Goal: Information Seeking & Learning: Learn about a topic

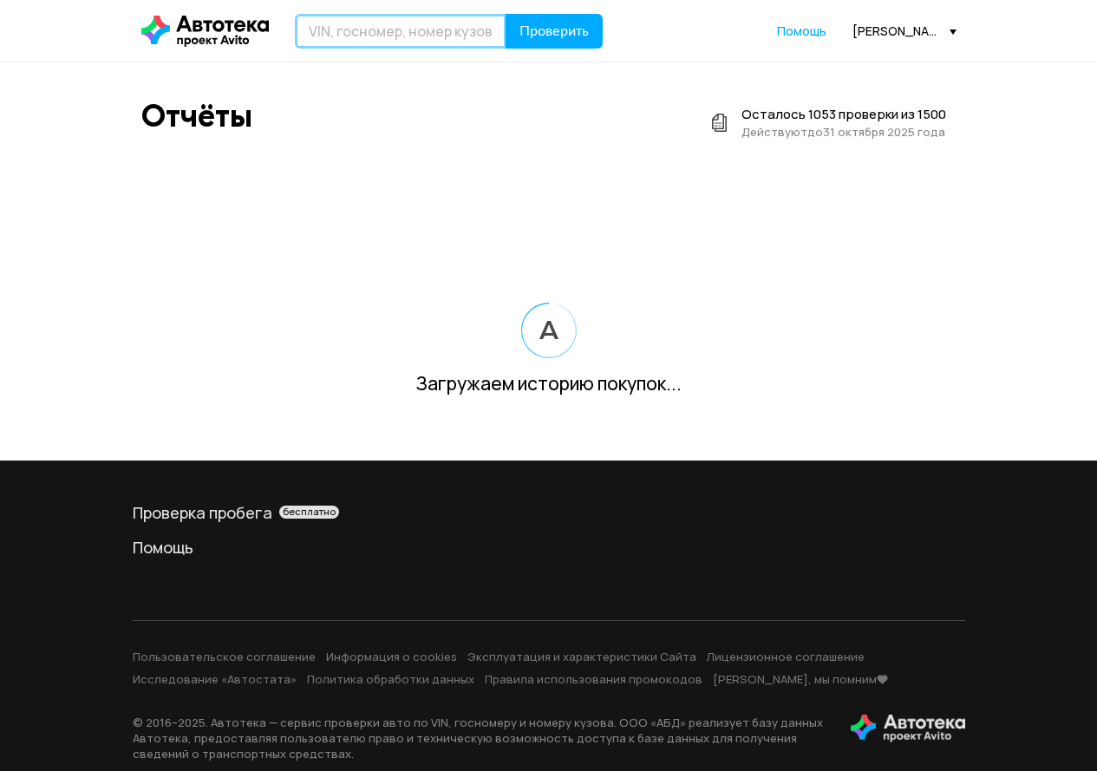
click at [325, 30] on input "text" at bounding box center [401, 31] width 212 height 35
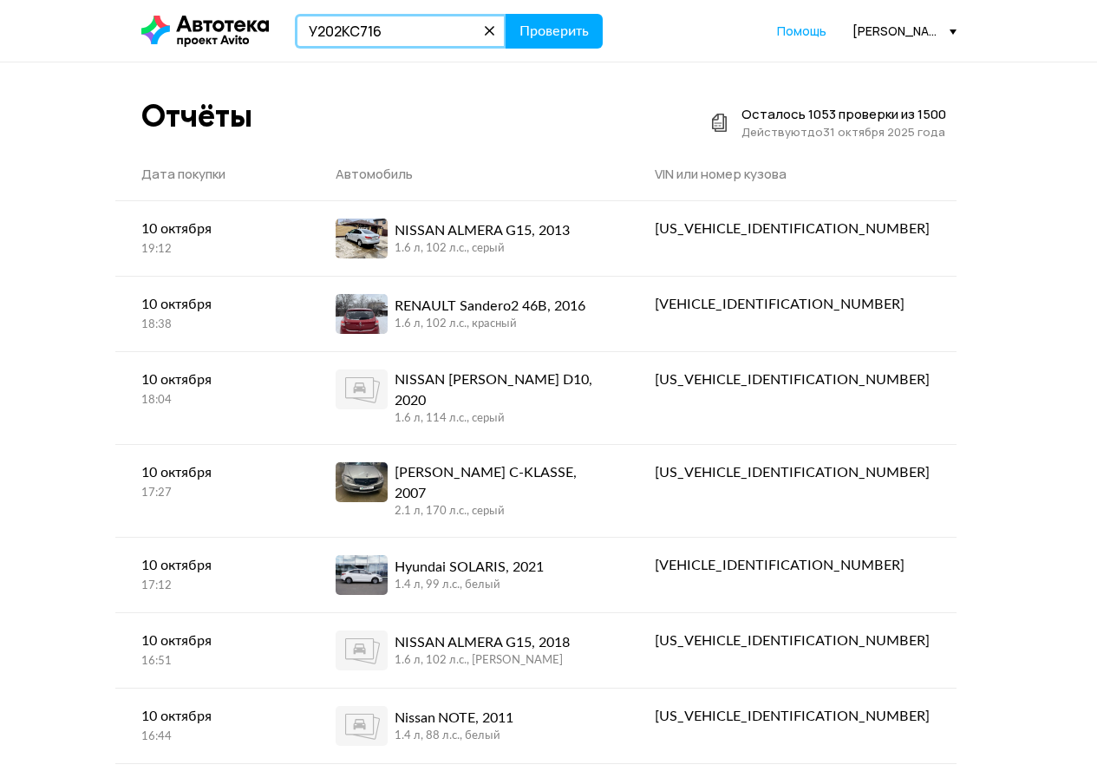
click at [315, 25] on input "У202КС716" at bounding box center [401, 31] width 212 height 35
click at [316, 24] on input "У202КС716" at bounding box center [401, 31] width 212 height 35
type input "У202КС716"
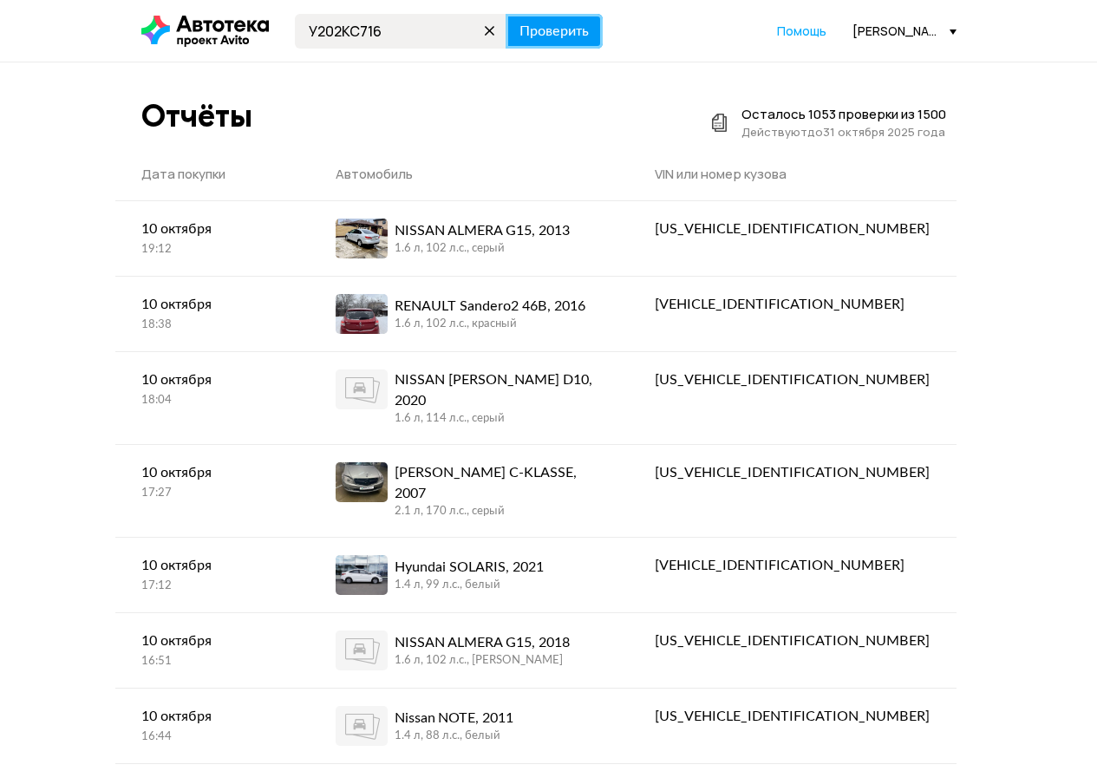
click at [573, 24] on span "Проверить" at bounding box center [554, 31] width 69 height 14
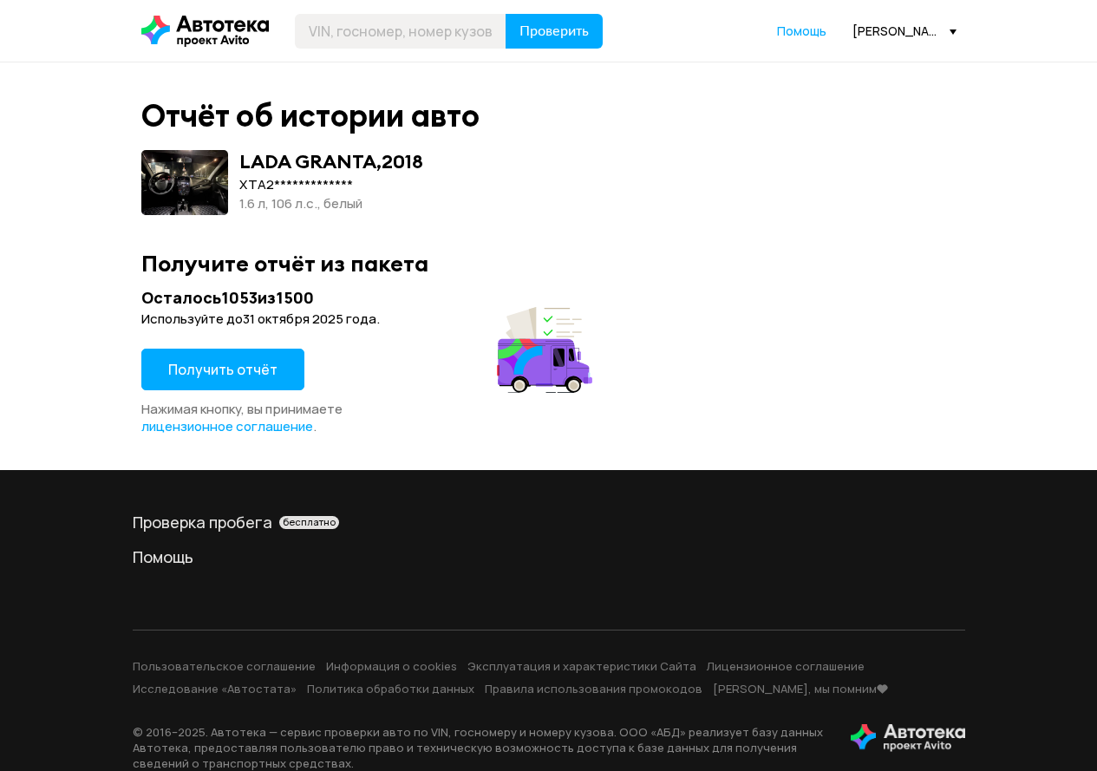
click at [258, 350] on button "Получить отчёт" at bounding box center [222, 370] width 163 height 42
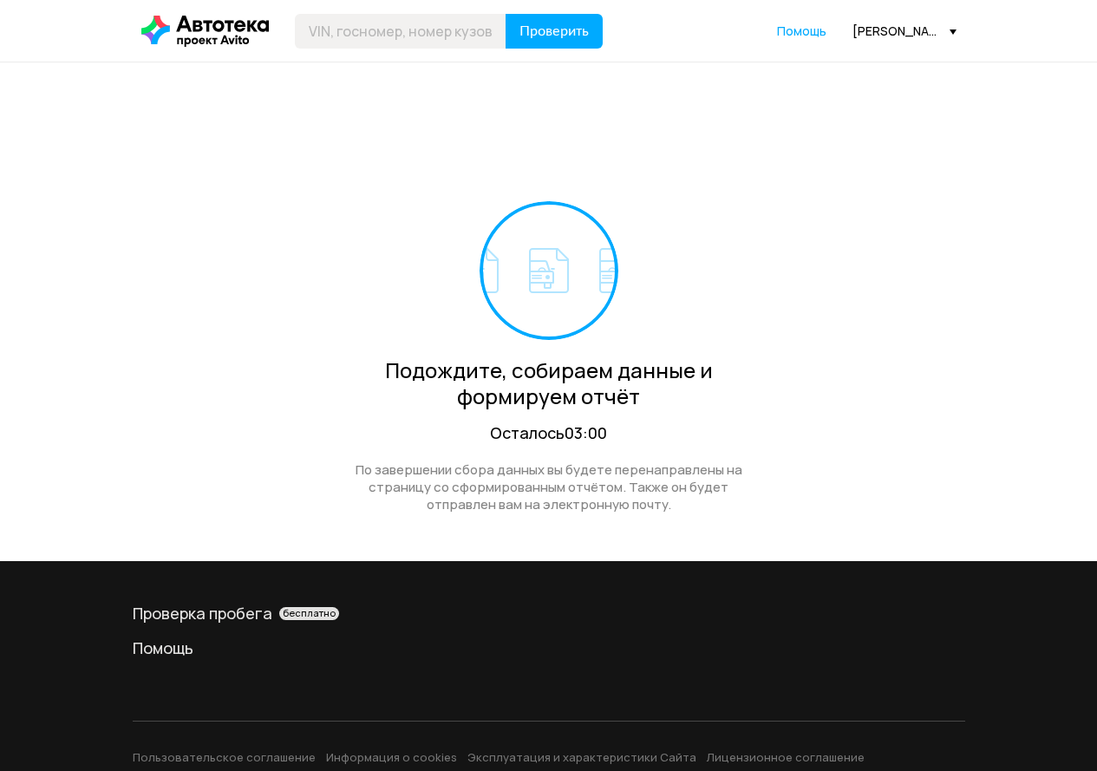
click at [905, 36] on div "[PERSON_NAME][EMAIL_ADDRESS][DOMAIN_NAME]" at bounding box center [905, 31] width 104 height 16
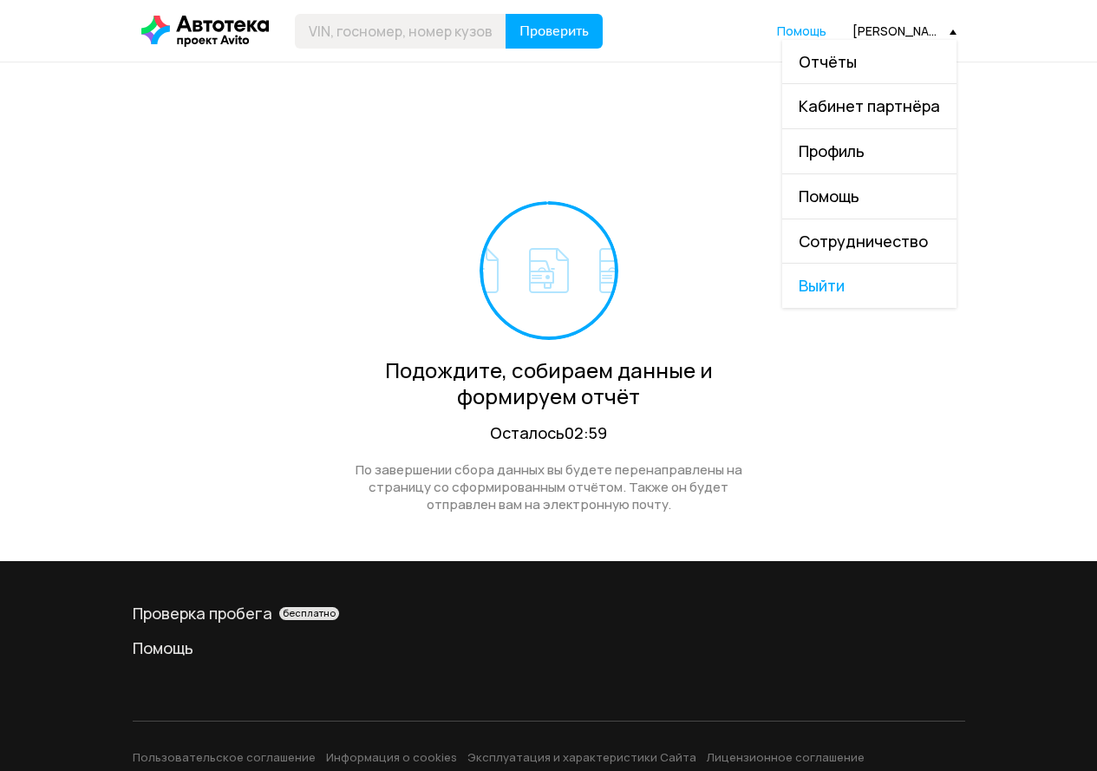
click at [885, 52] on link "Отчёты" at bounding box center [869, 62] width 174 height 44
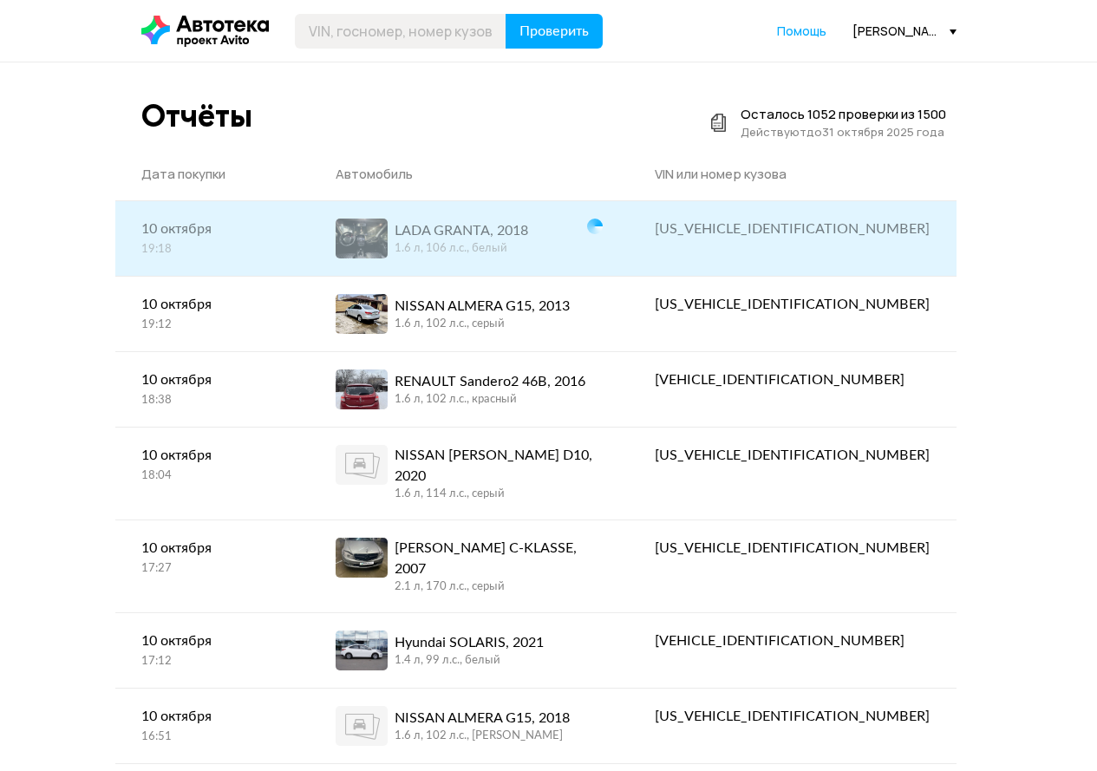
click at [782, 224] on div "[US_VEHICLE_IDENTIFICATION_NUMBER]" at bounding box center [792, 229] width 275 height 21
copy div "[US_VEHICLE_IDENTIFICATION_NUMBER]"
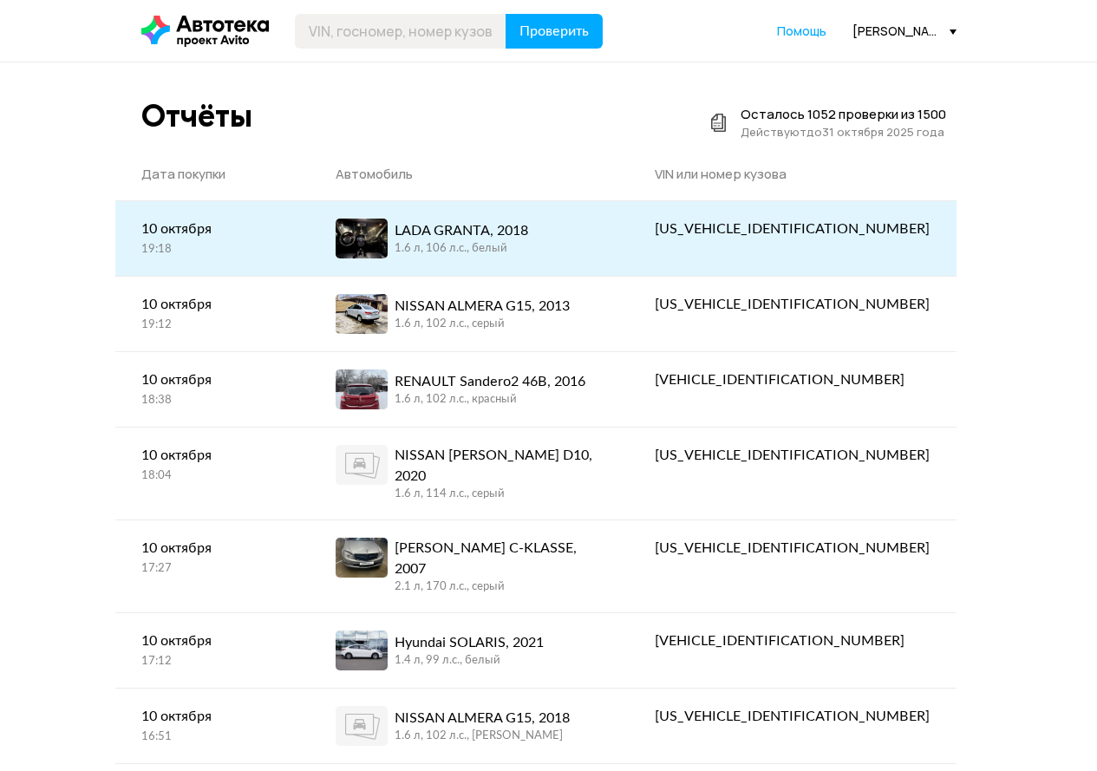
click at [603, 232] on div "LADA GRANTA, 2018 1.6 л, 106 л.c., белый" at bounding box center [469, 239] width 267 height 40
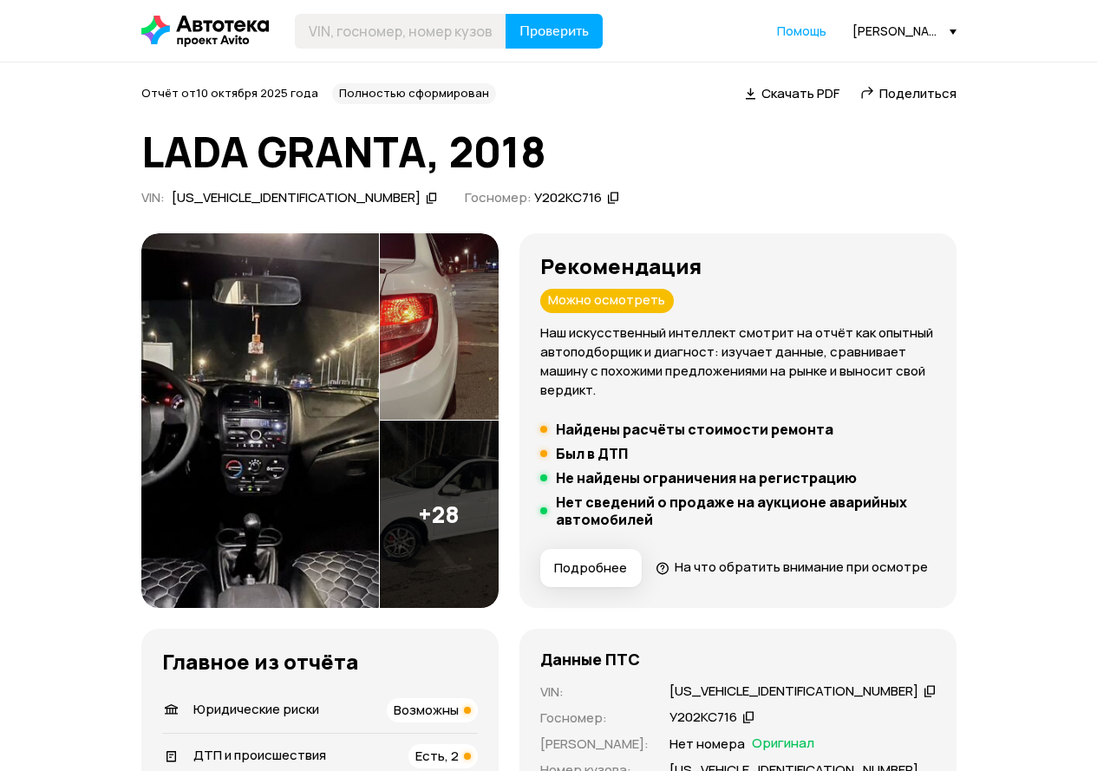
click at [329, 441] on img at bounding box center [260, 420] width 238 height 375
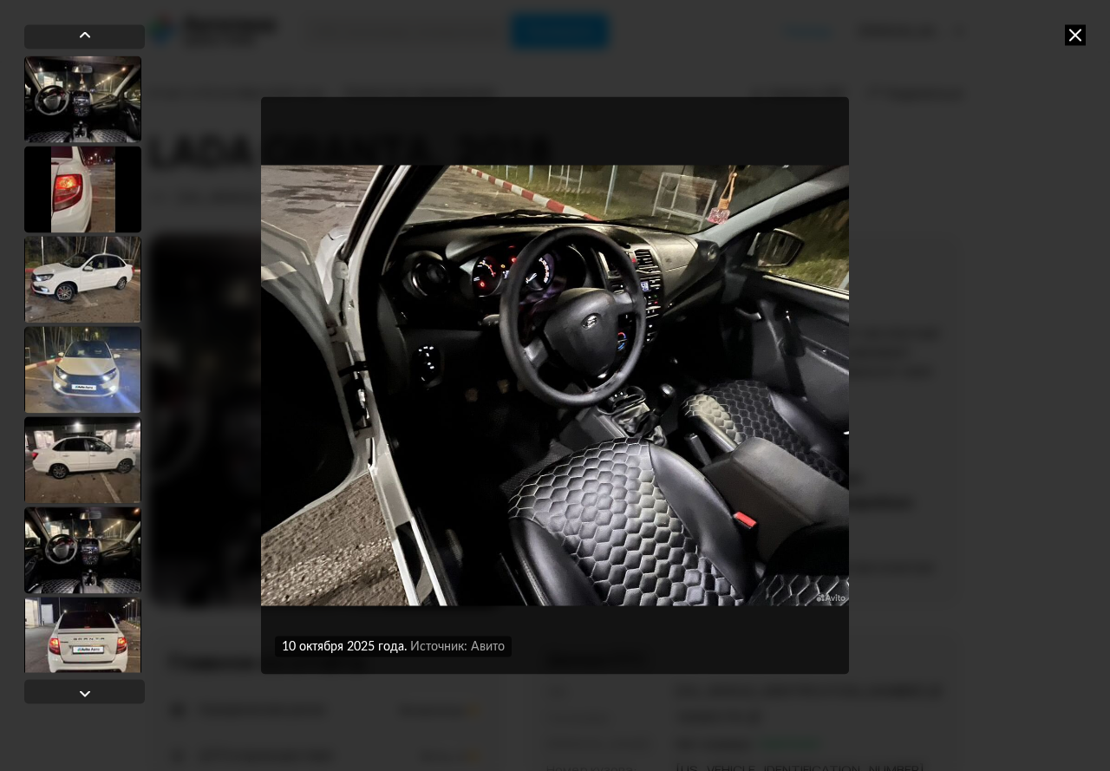
click at [1073, 34] on icon at bounding box center [1075, 34] width 21 height 21
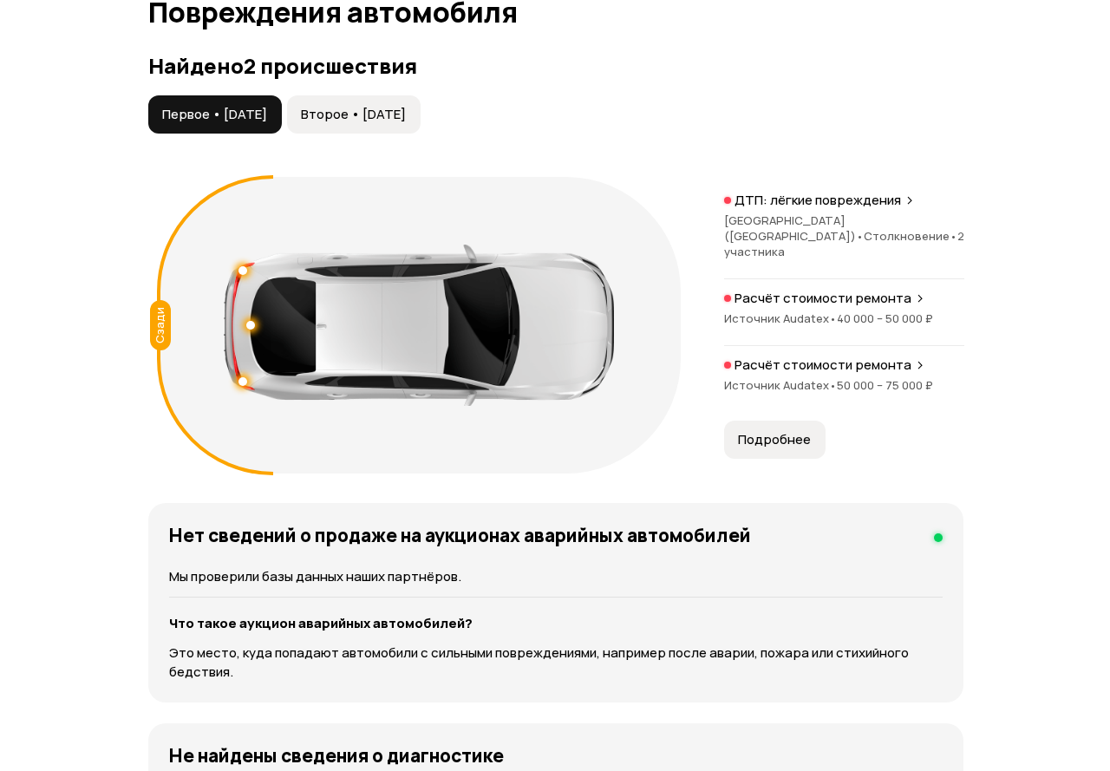
scroll to position [1977, 0]
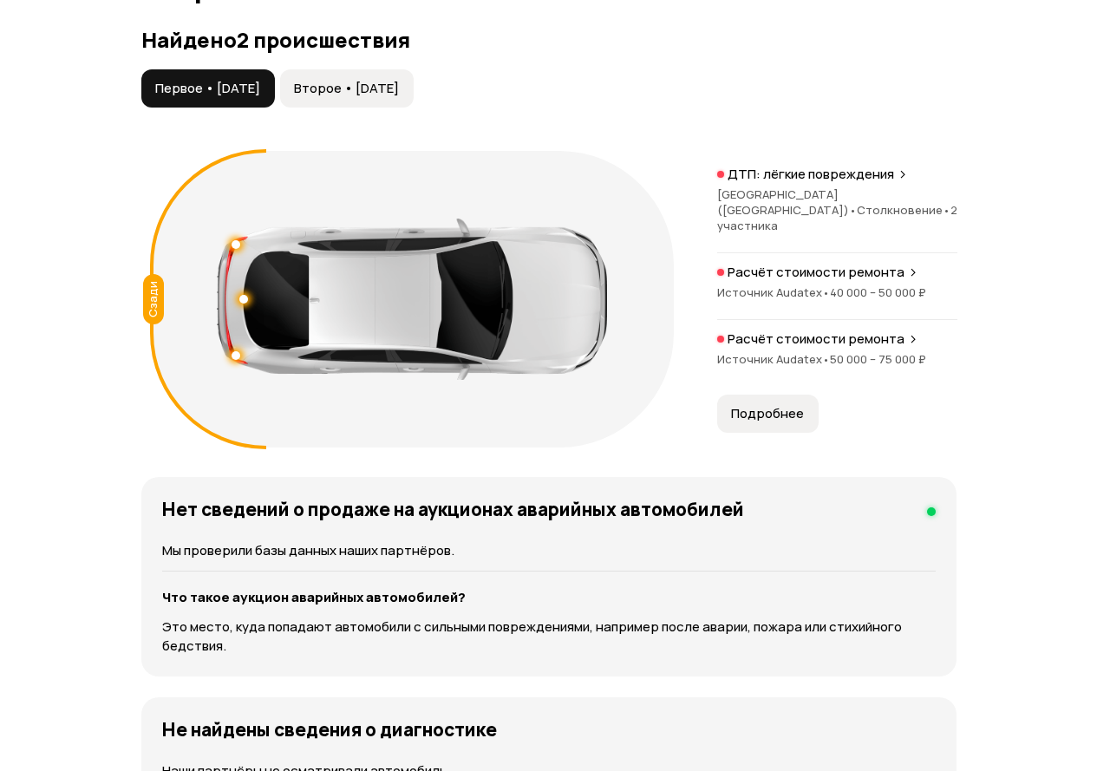
click at [770, 422] on span "Подробнее" at bounding box center [767, 413] width 73 height 17
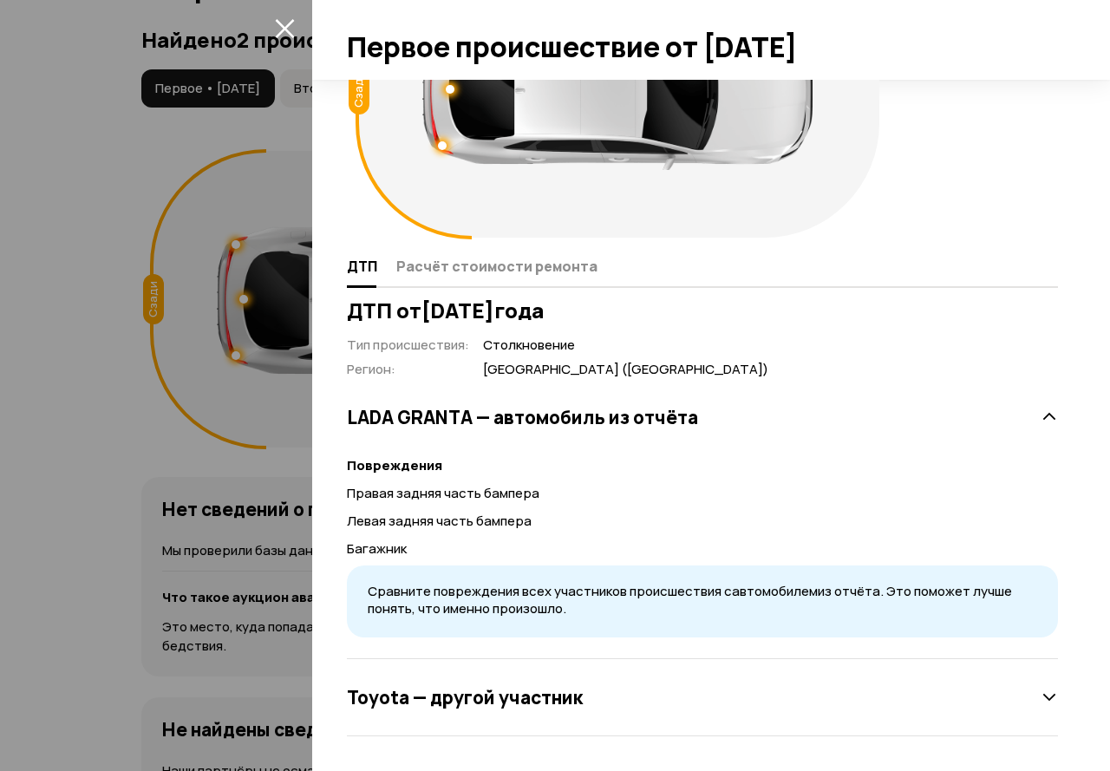
scroll to position [0, 0]
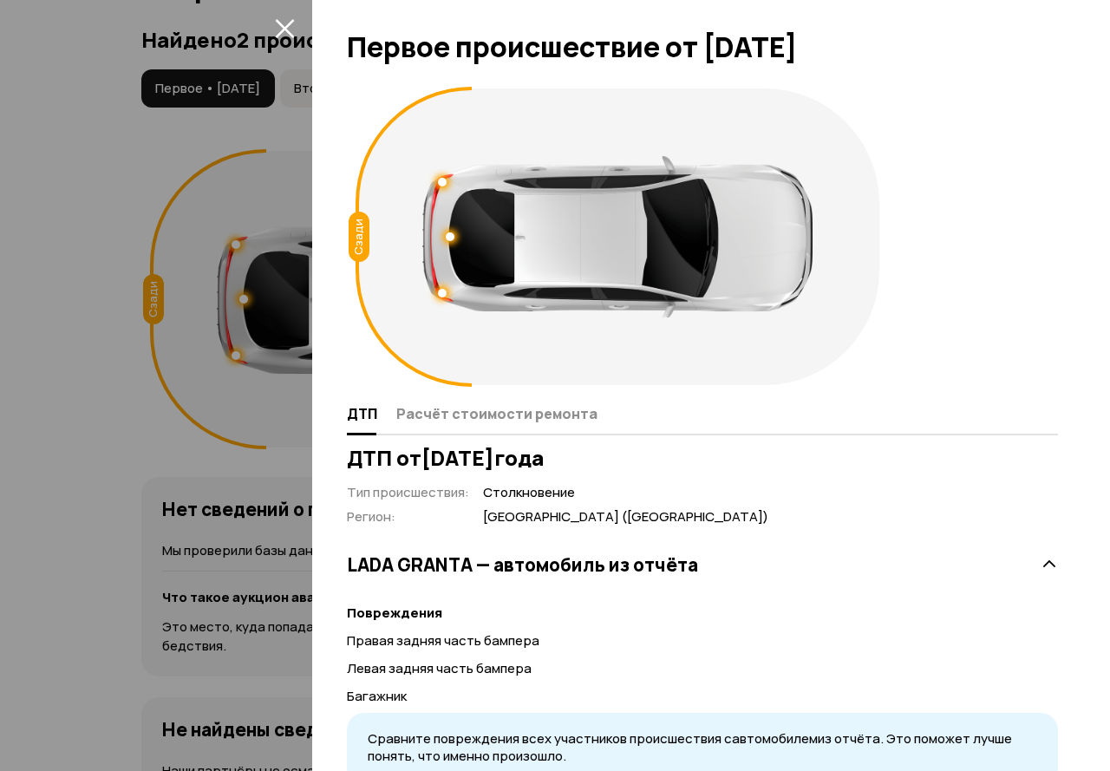
click at [464, 396] on div "ДТП Расчёт стоимости ремонта" at bounding box center [702, 415] width 711 height 42
click at [464, 406] on span "Расчёт стоимости ремонта" at bounding box center [496, 413] width 201 height 17
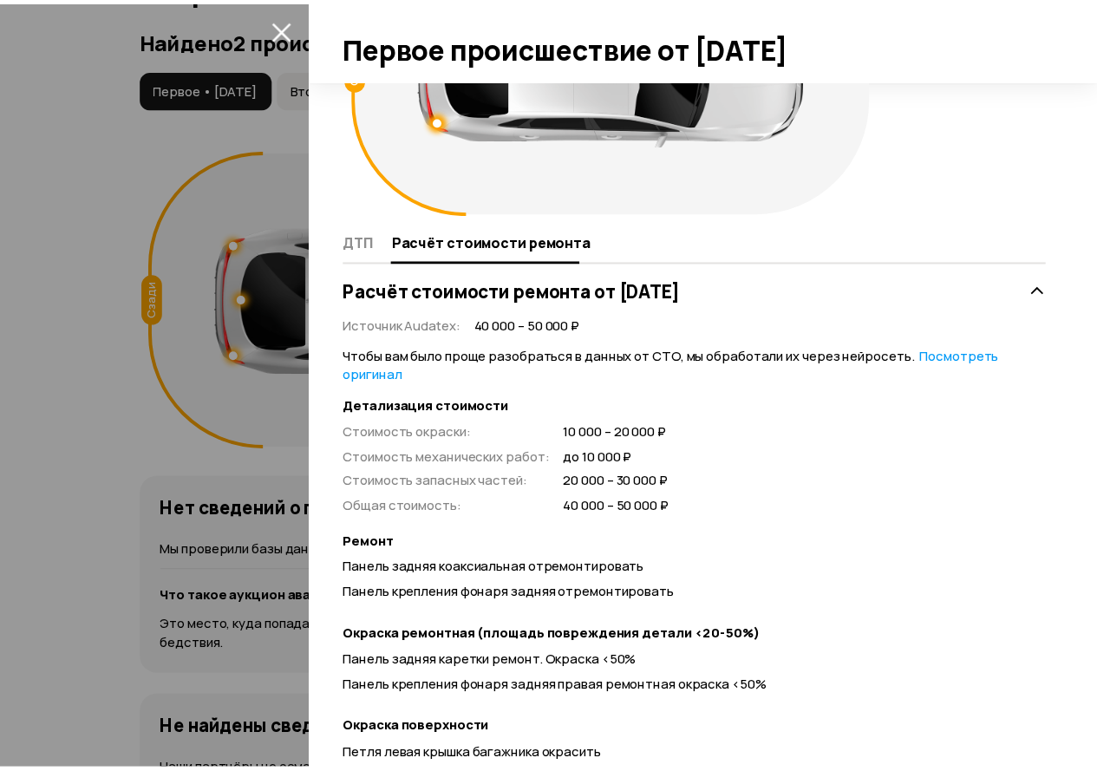
scroll to position [173, 0]
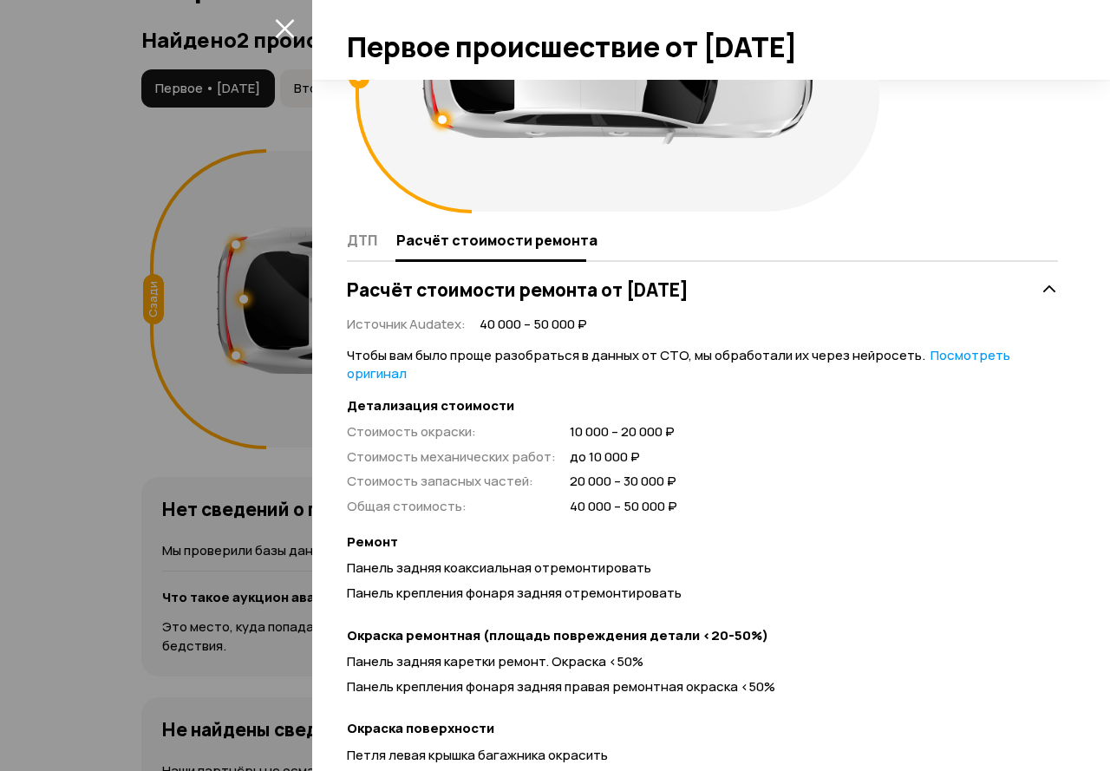
click at [81, 277] on div at bounding box center [555, 385] width 1110 height 771
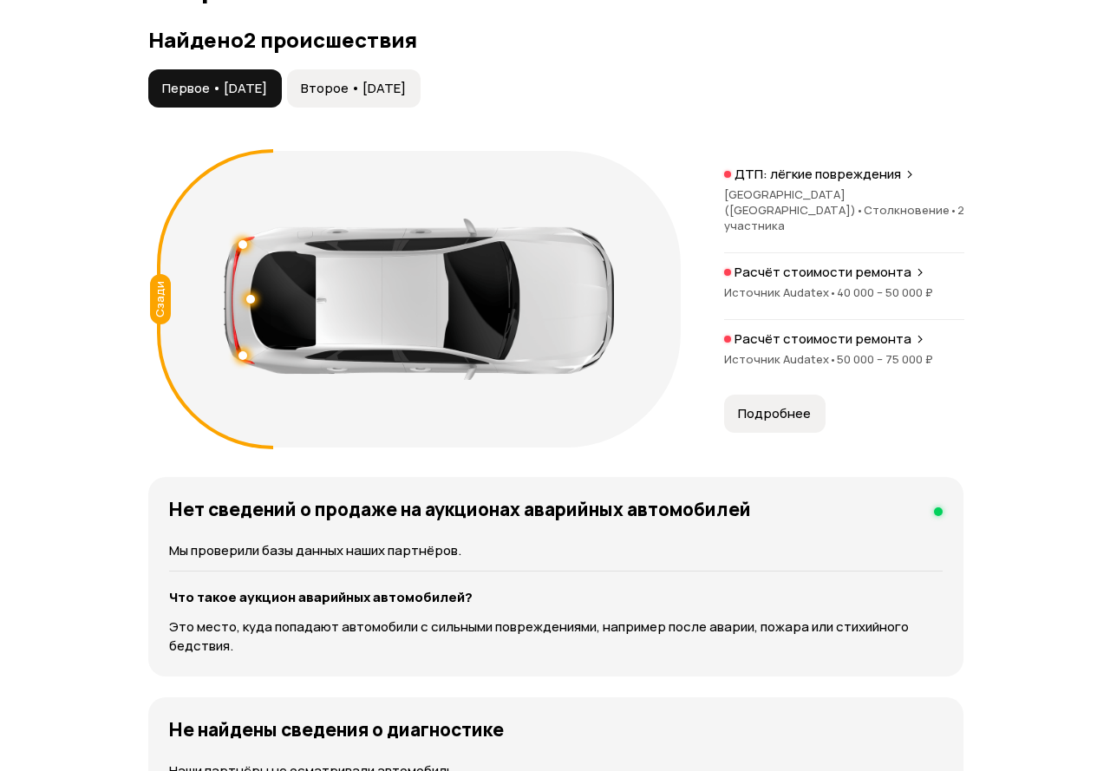
scroll to position [147, 0]
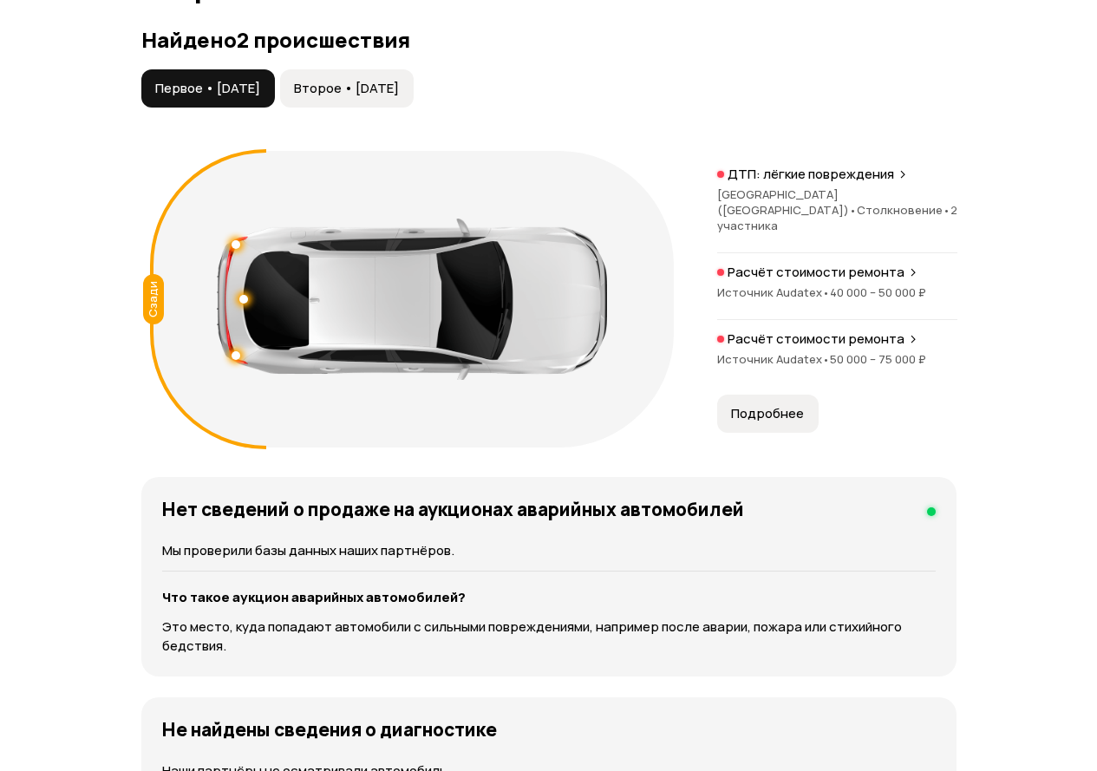
click at [379, 97] on span "Второе • [DATE]" at bounding box center [346, 88] width 105 height 17
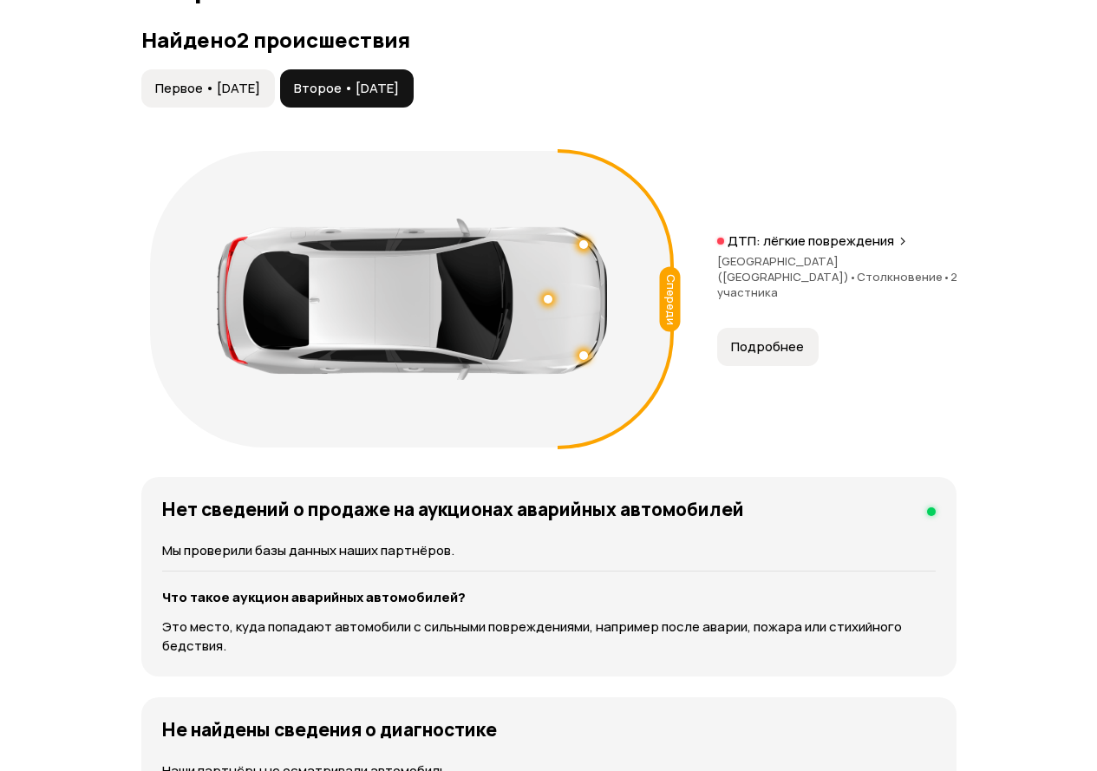
click at [804, 343] on div "ДТП: лёгкие повреждения Республика Татарстан ([GEOGRAPHIC_DATA]) • Столкновение…" at bounding box center [837, 299] width 240 height 134
click at [780, 356] on span "Подробнее" at bounding box center [767, 346] width 73 height 17
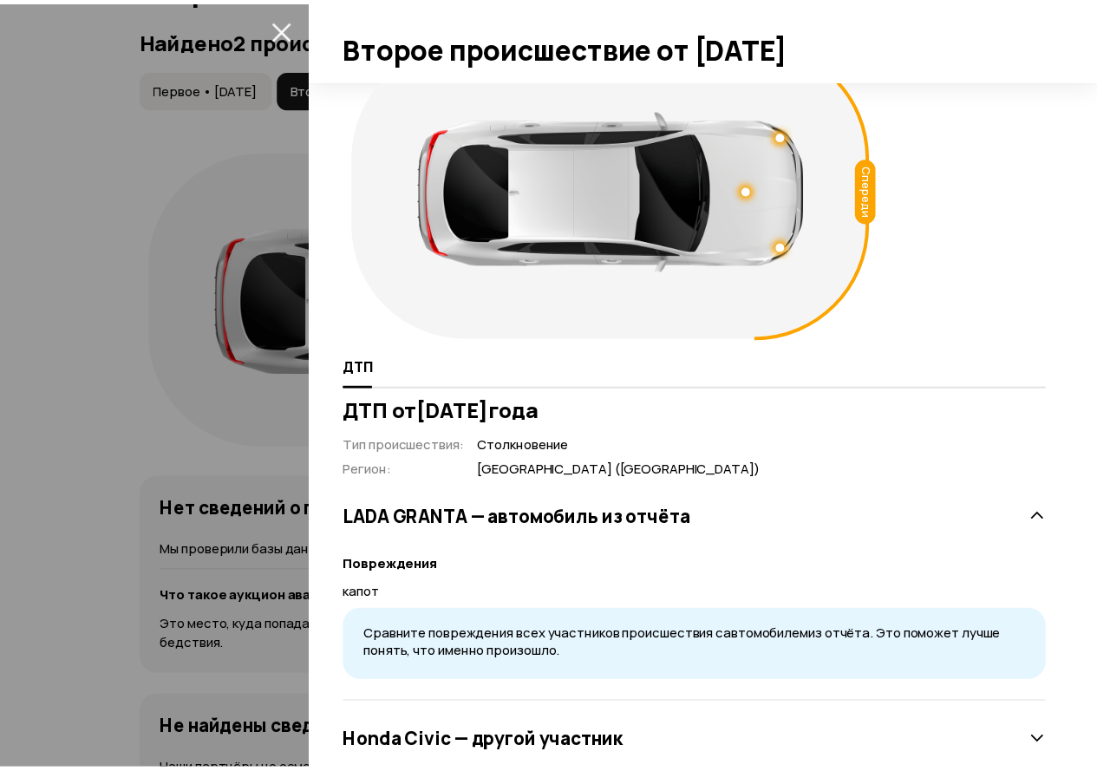
scroll to position [92, 0]
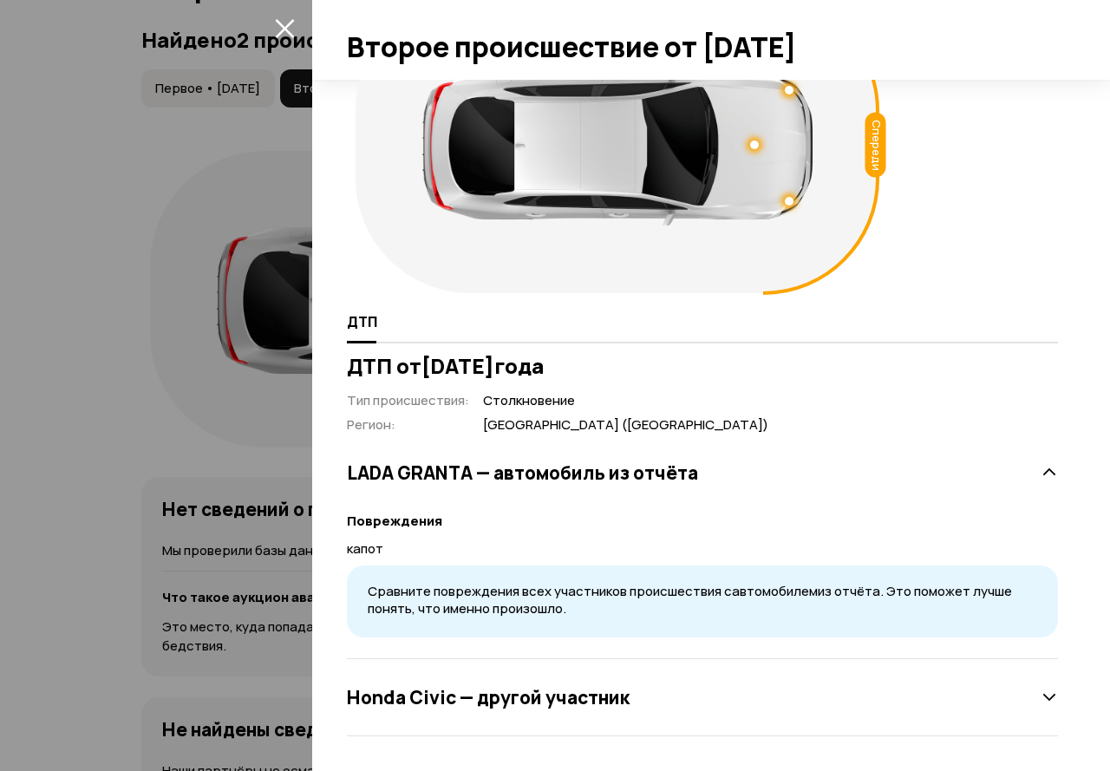
click at [202, 336] on div at bounding box center [555, 385] width 1110 height 771
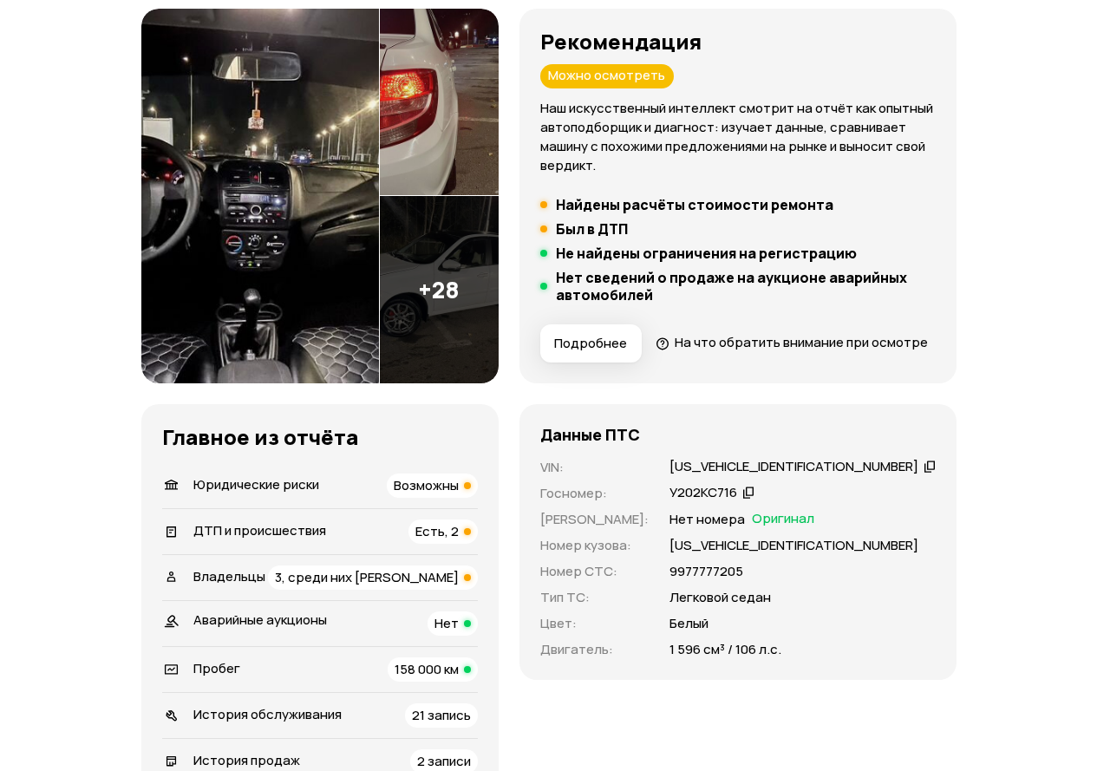
scroll to position [260, 0]
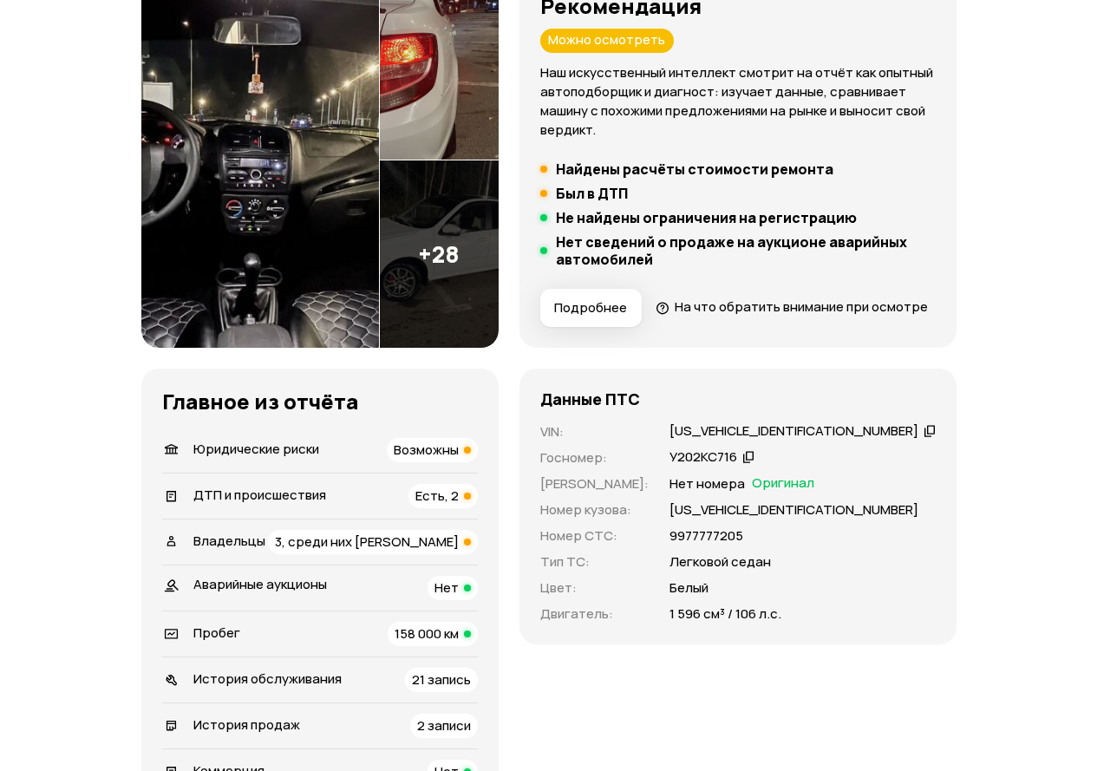
click at [924, 439] on icon at bounding box center [930, 430] width 12 height 17
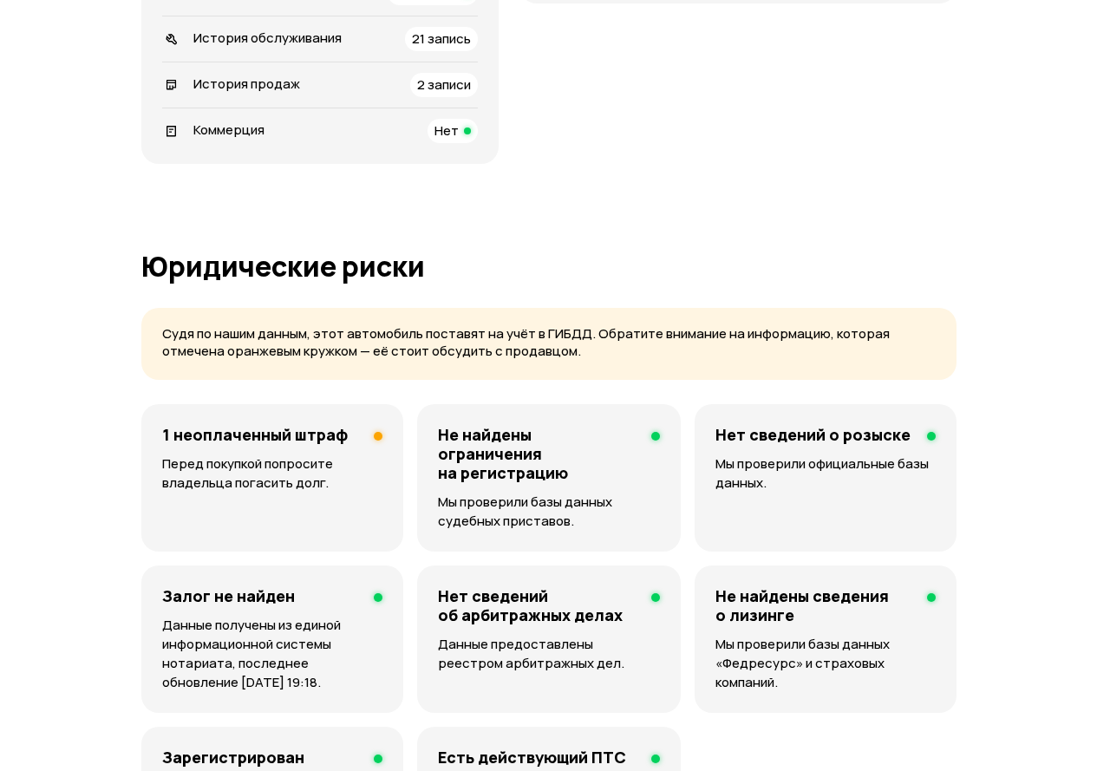
scroll to position [0, 0]
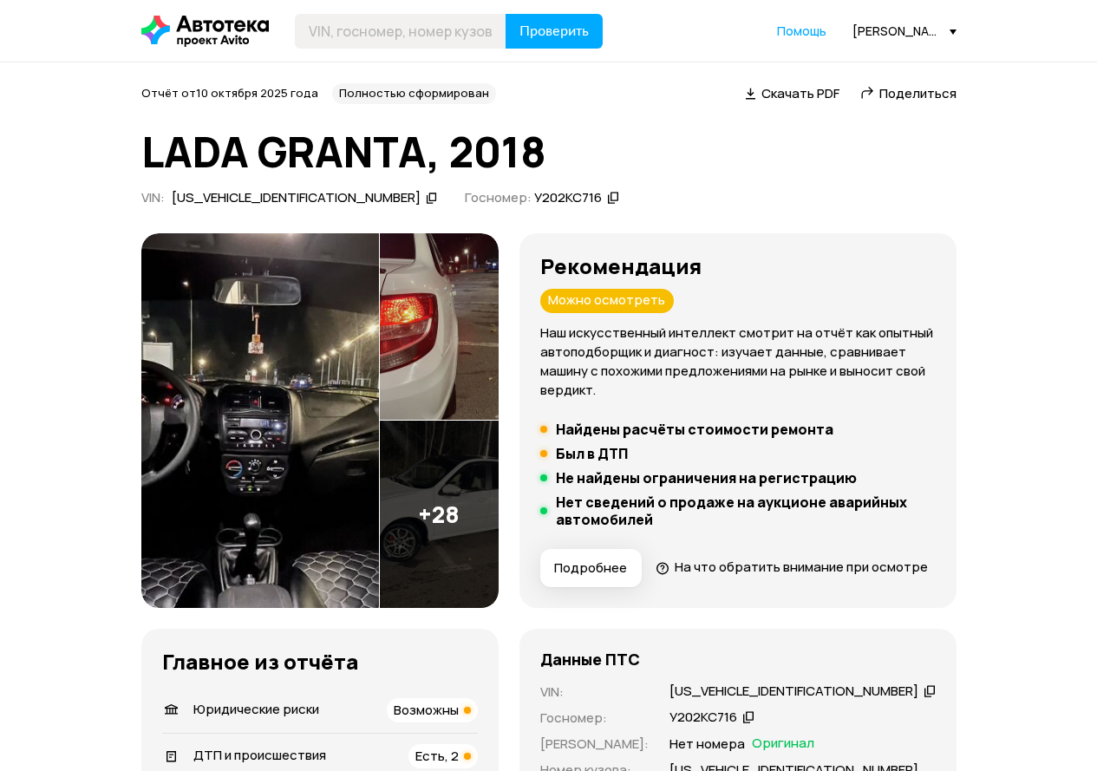
click at [277, 409] on img at bounding box center [260, 420] width 238 height 375
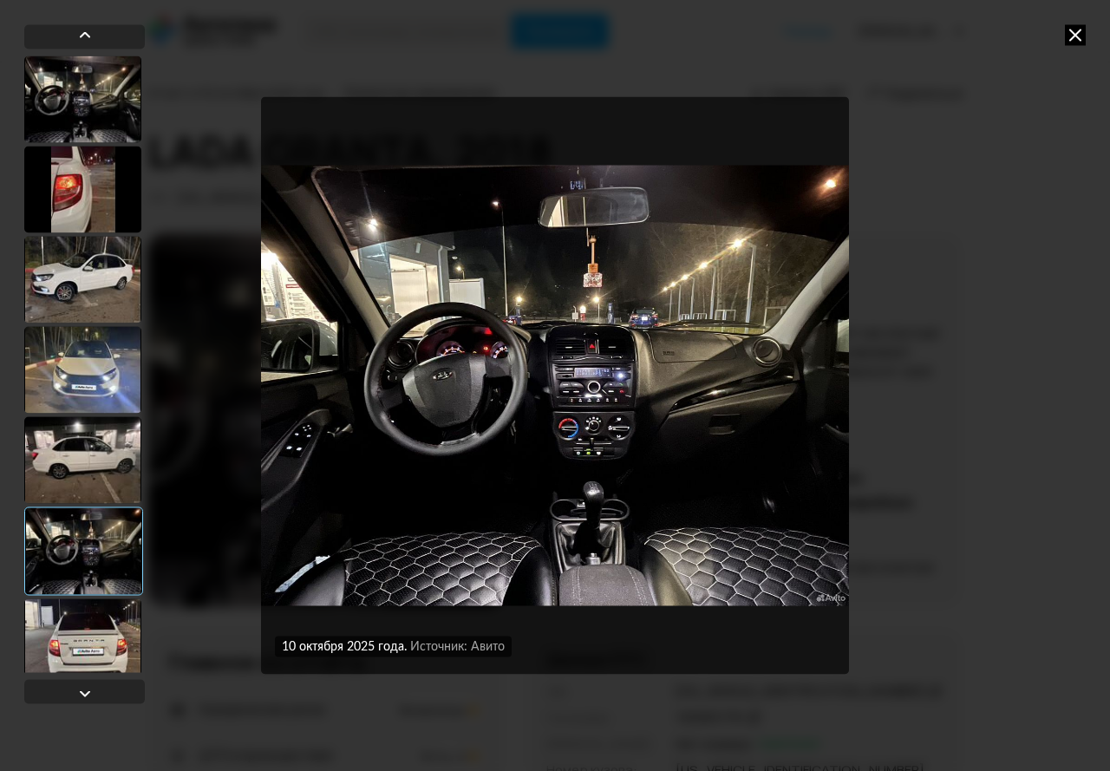
click at [1082, 38] on icon at bounding box center [1075, 34] width 21 height 21
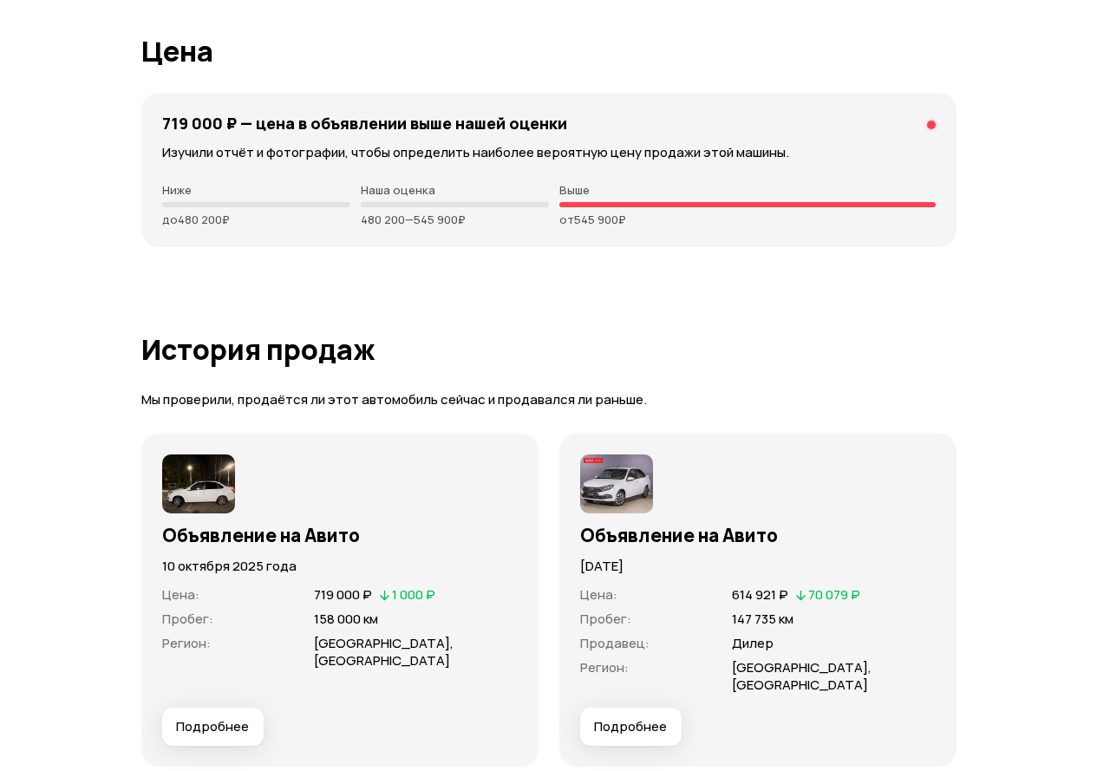
scroll to position [4897, 0]
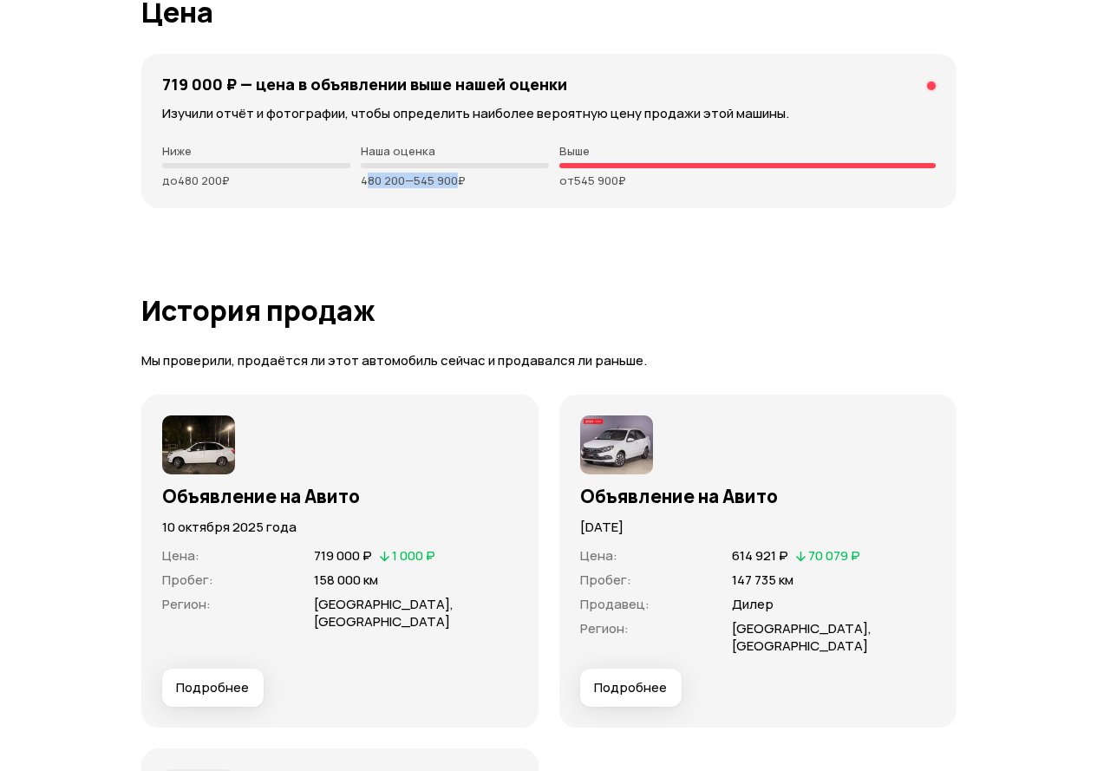
drag, startPoint x: 366, startPoint y: 210, endPoint x: 459, endPoint y: 220, distance: 93.4
click at [459, 208] on div "719 000 ₽ — цена в объявлении выше нашей оценки Изучили отчёт и фотографии, что…" at bounding box center [548, 131] width 815 height 154
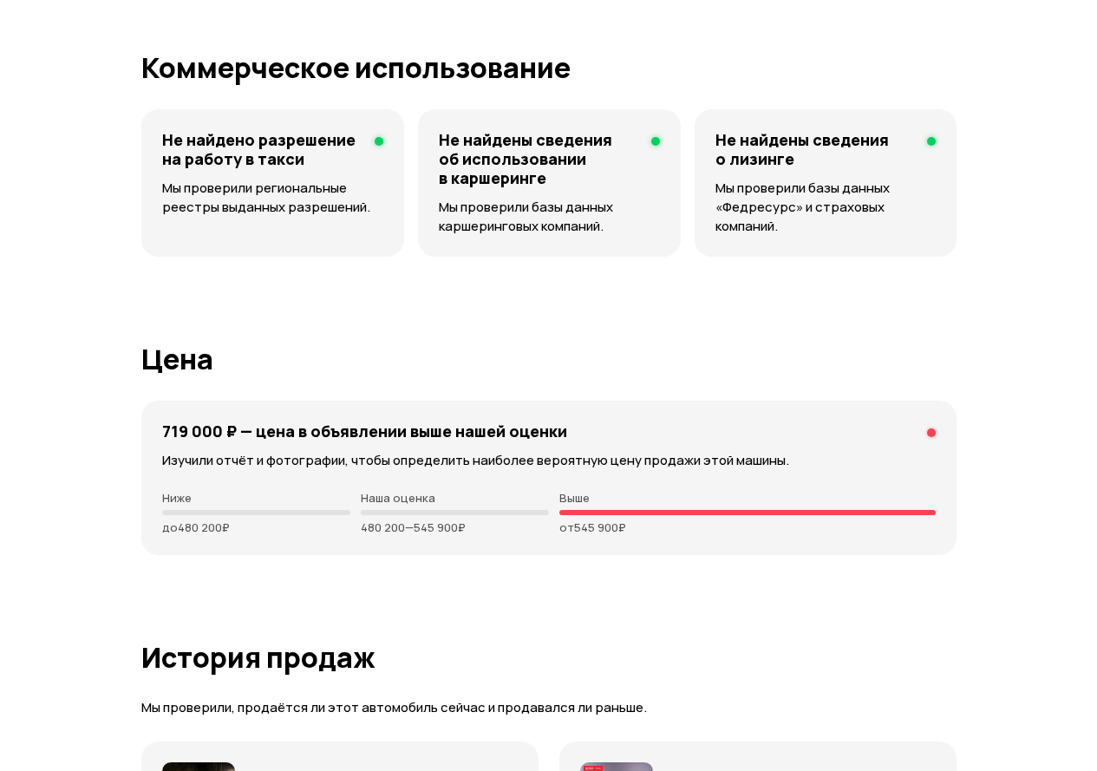
scroll to position [0, 0]
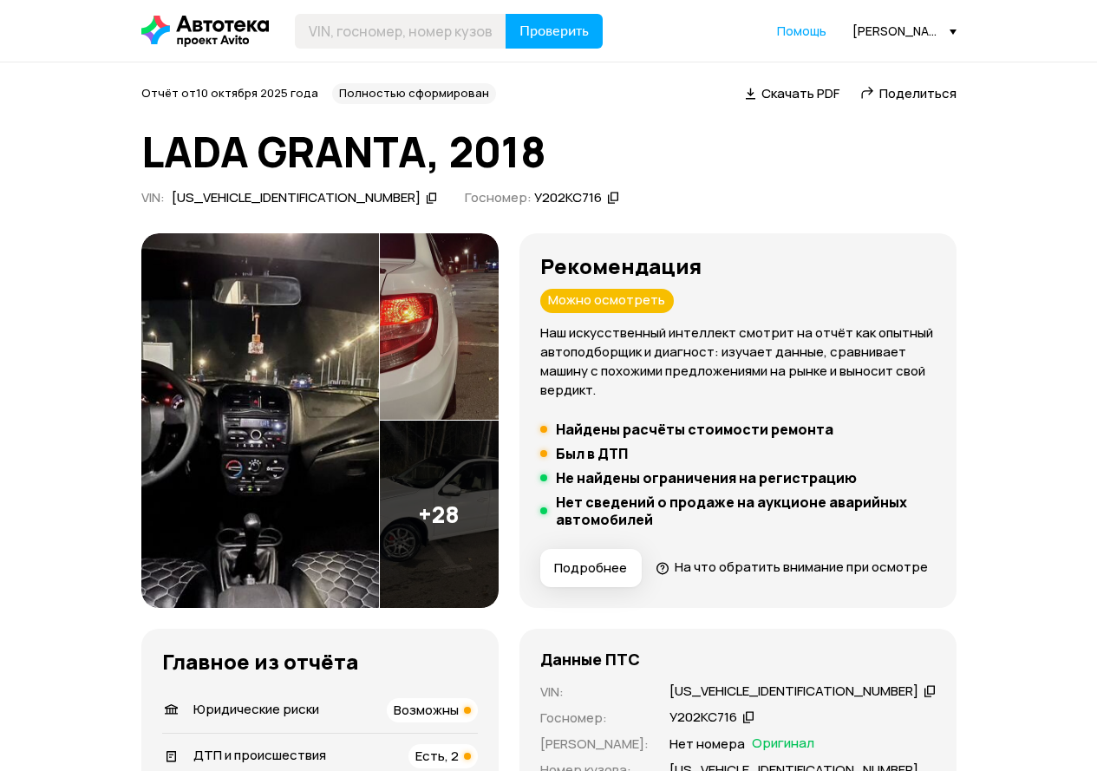
click at [936, 23] on div "[PERSON_NAME][EMAIL_ADDRESS][DOMAIN_NAME]" at bounding box center [905, 31] width 104 height 16
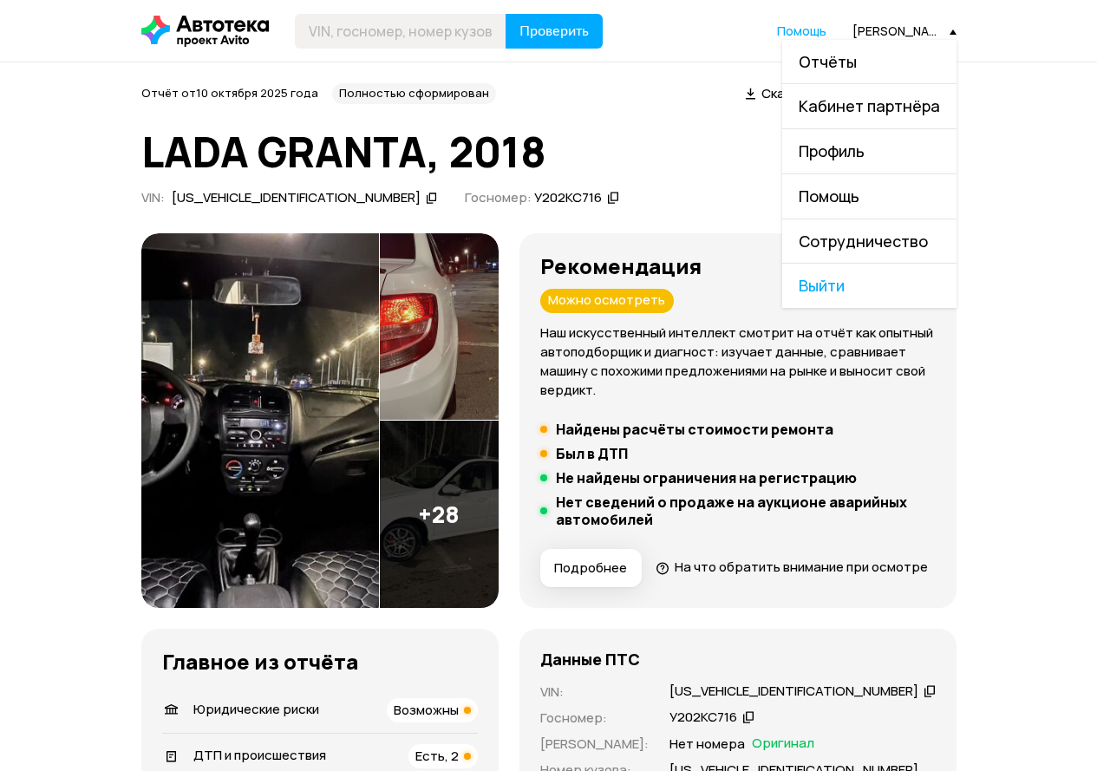
click at [891, 53] on link "Отчёты" at bounding box center [869, 62] width 174 height 44
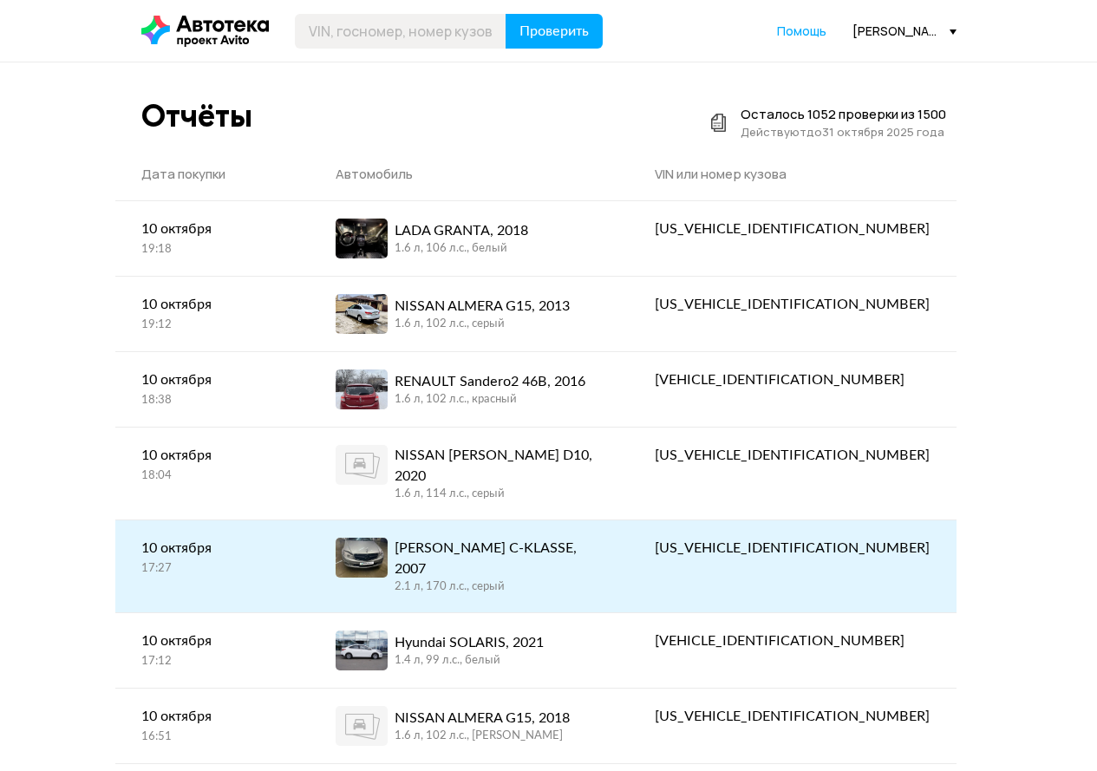
click at [603, 547] on div "[PERSON_NAME] C-KLASSE, 2007 2.1 л, 170 л.c., серый" at bounding box center [469, 566] width 267 height 57
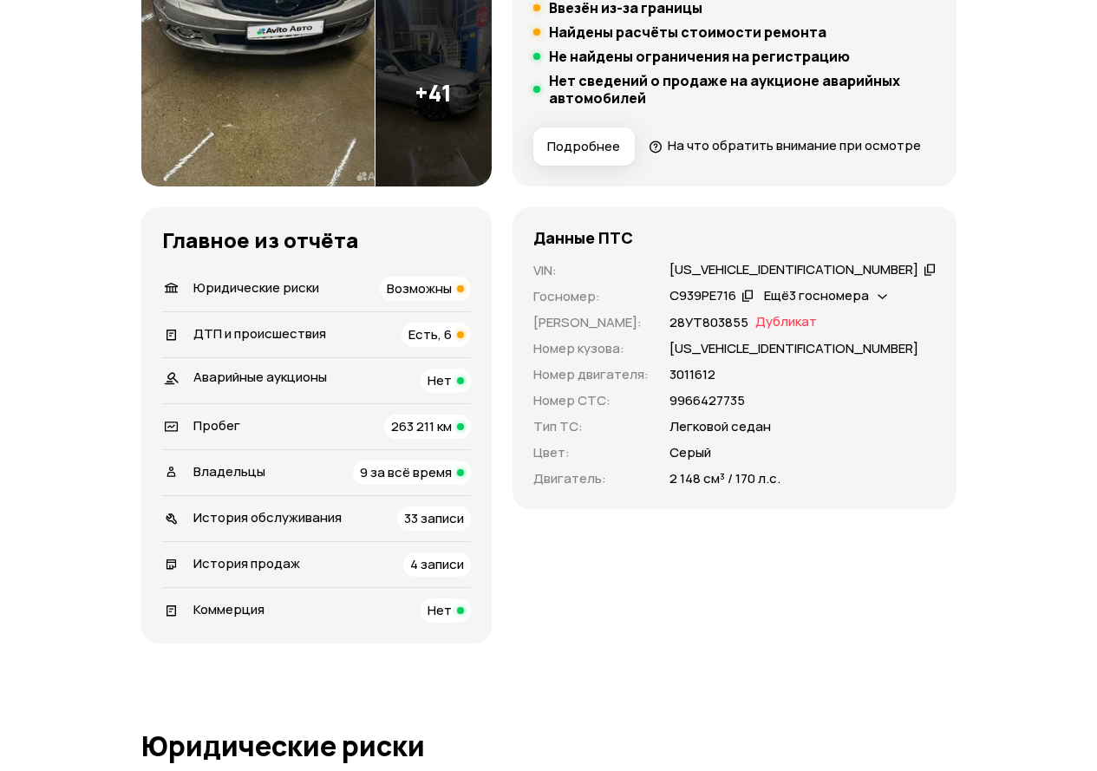
scroll to position [434, 0]
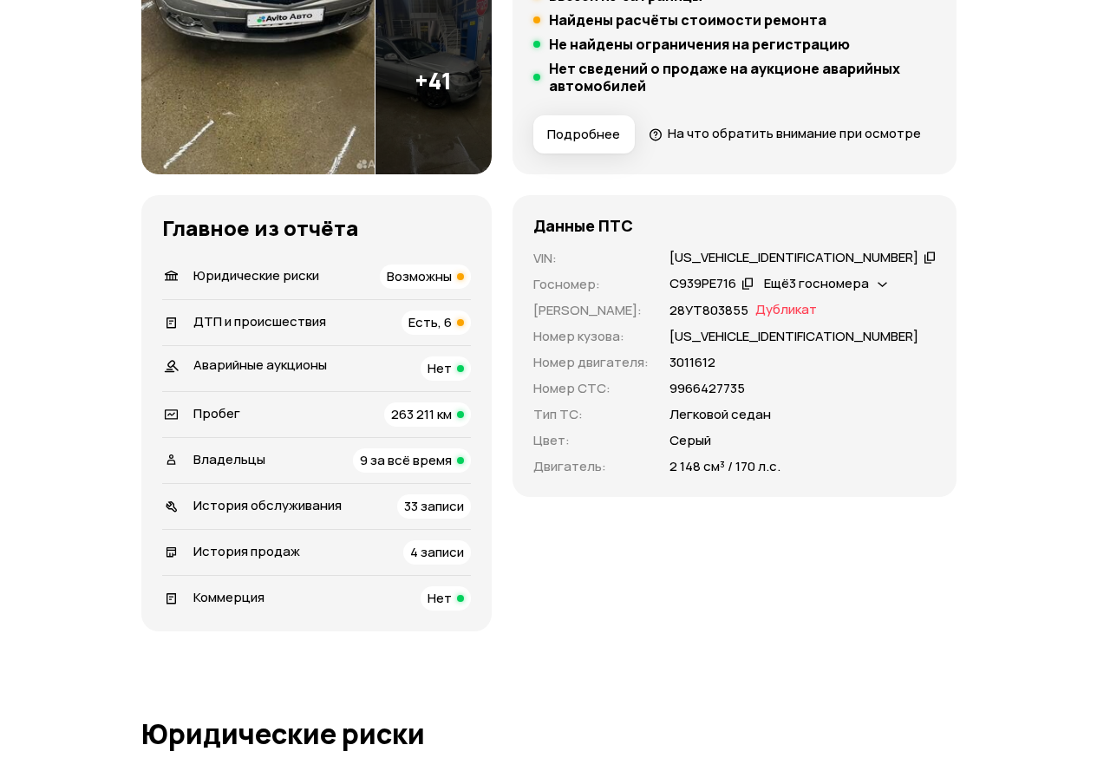
click at [924, 265] on icon at bounding box center [930, 256] width 12 height 17
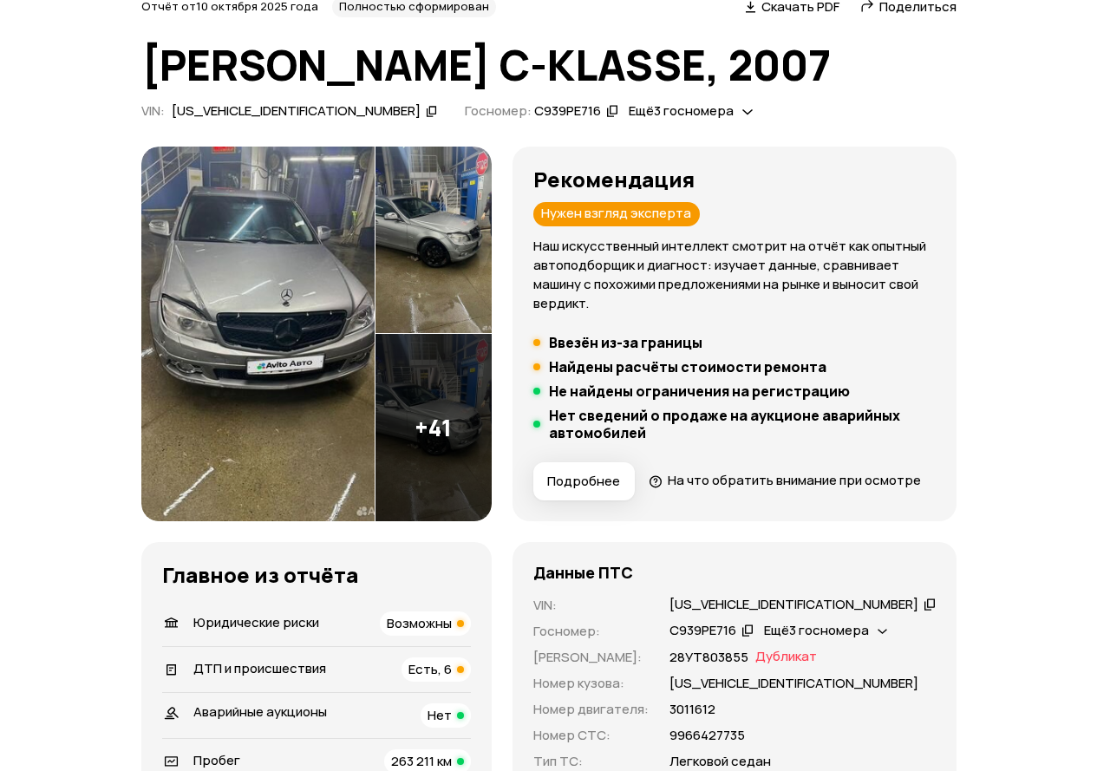
scroll to position [11, 0]
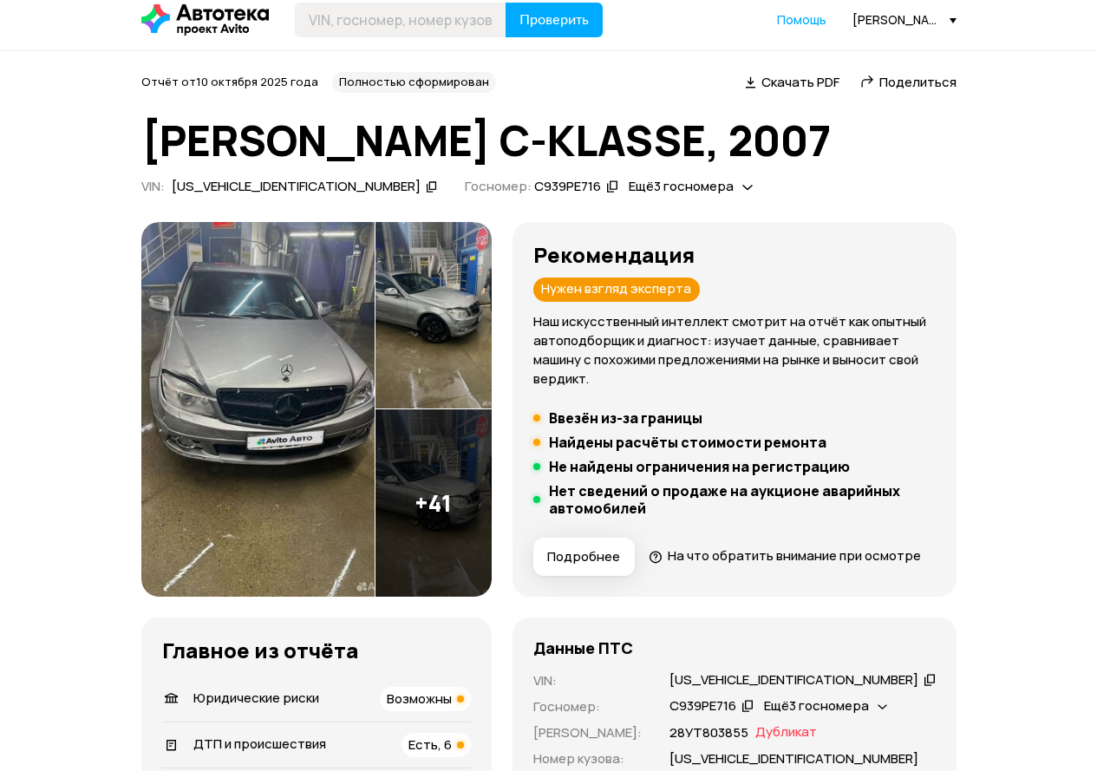
click at [265, 313] on img at bounding box center [257, 409] width 233 height 375
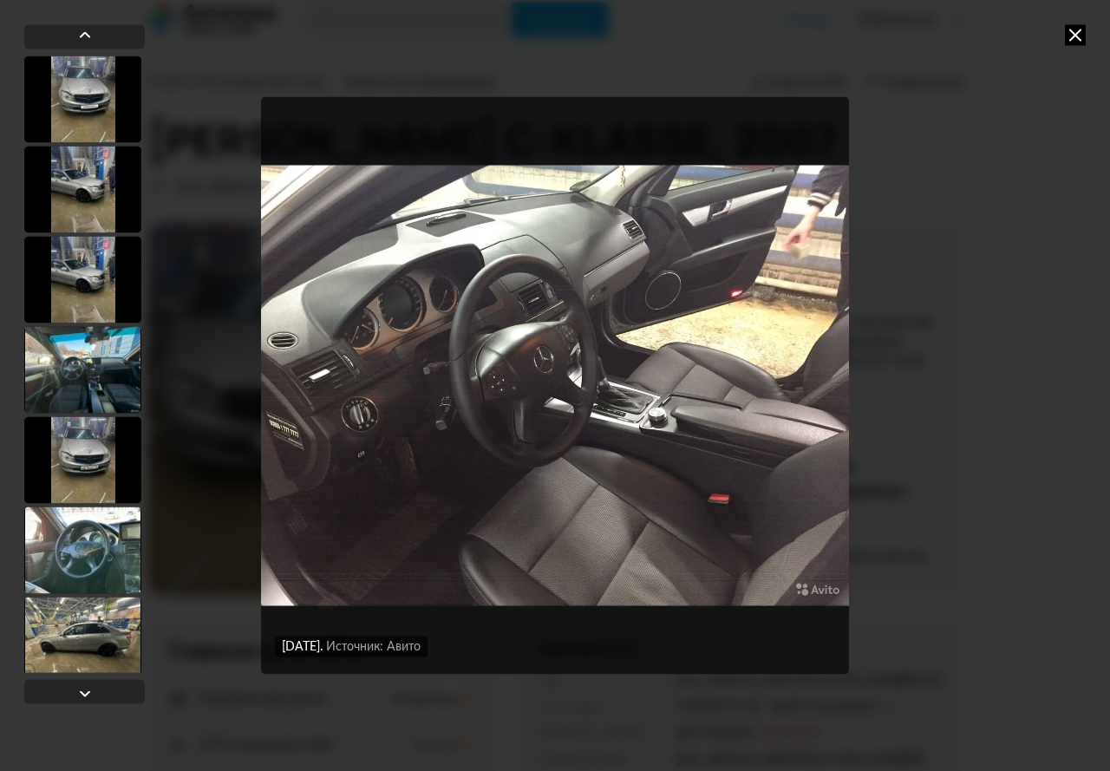
click at [1073, 23] on div "[DATE] Источник: Авито [DATE] Источник: Авито [DATE] Источник: Авито [DATE] Ист…" at bounding box center [555, 385] width 1110 height 771
click at [1073, 30] on icon at bounding box center [1075, 34] width 21 height 21
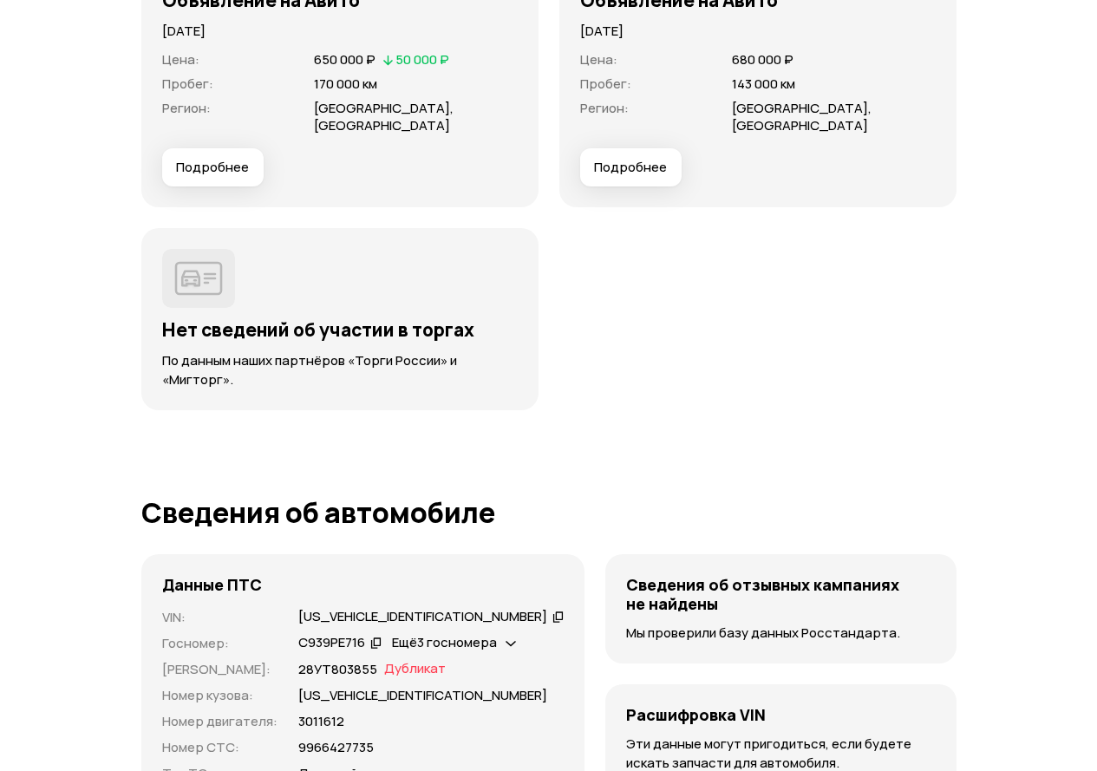
scroll to position [5837, 0]
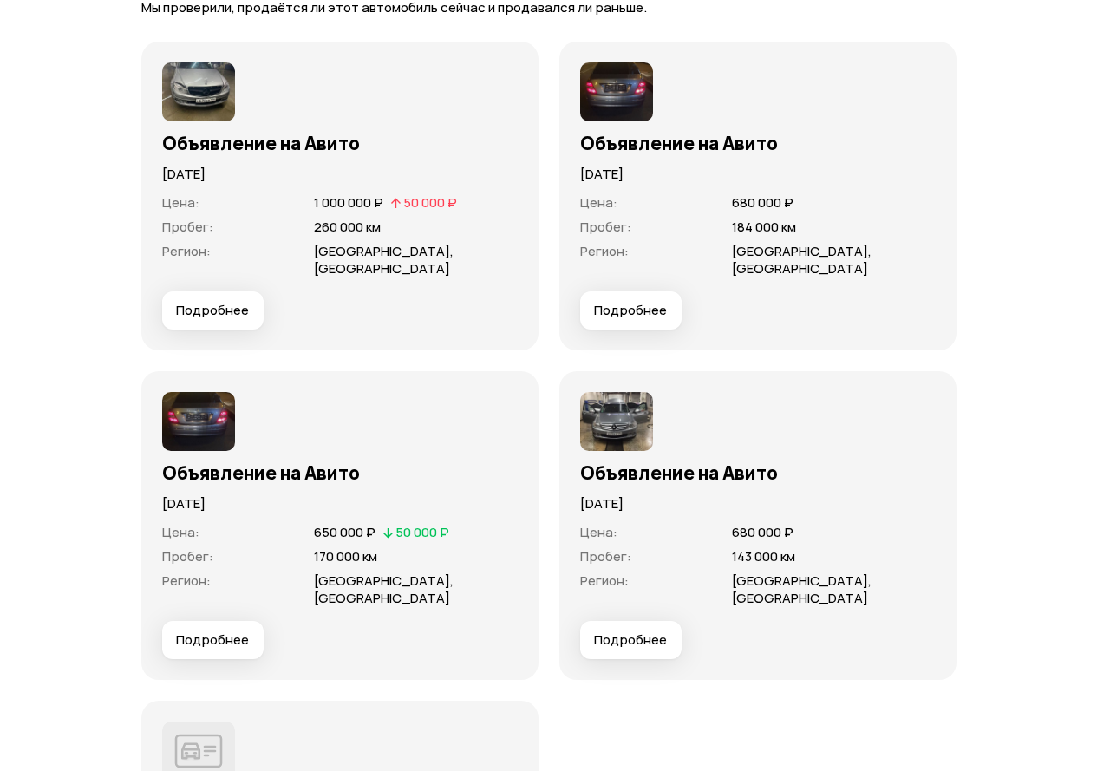
drag, startPoint x: 336, startPoint y: 551, endPoint x: 245, endPoint y: 544, distance: 91.3
click at [245, 544] on div "Объявление на Авито [DATE] Цена : 650 000 ₽   50 000 ₽ Пробег : 170 000 км Реги…" at bounding box center [340, 525] width 356 height 267
click at [353, 541] on span "650 000 ₽" at bounding box center [345, 532] width 62 height 18
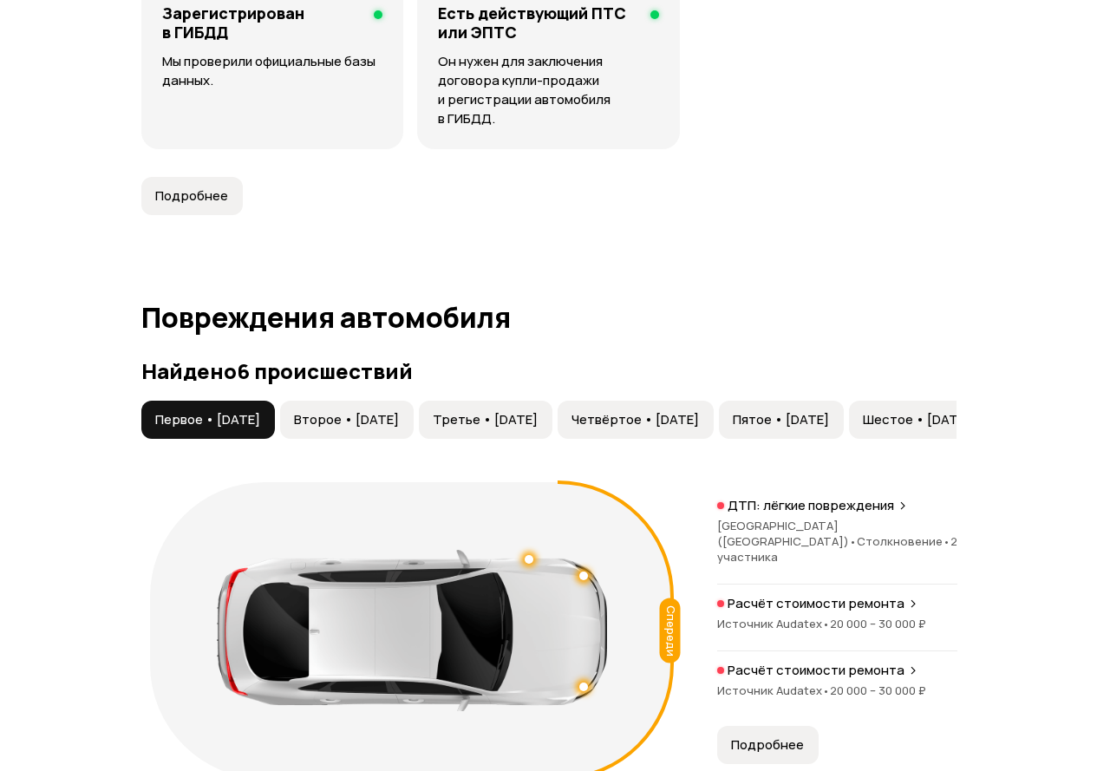
scroll to position [0, 0]
